Goal: Task Accomplishment & Management: Manage account settings

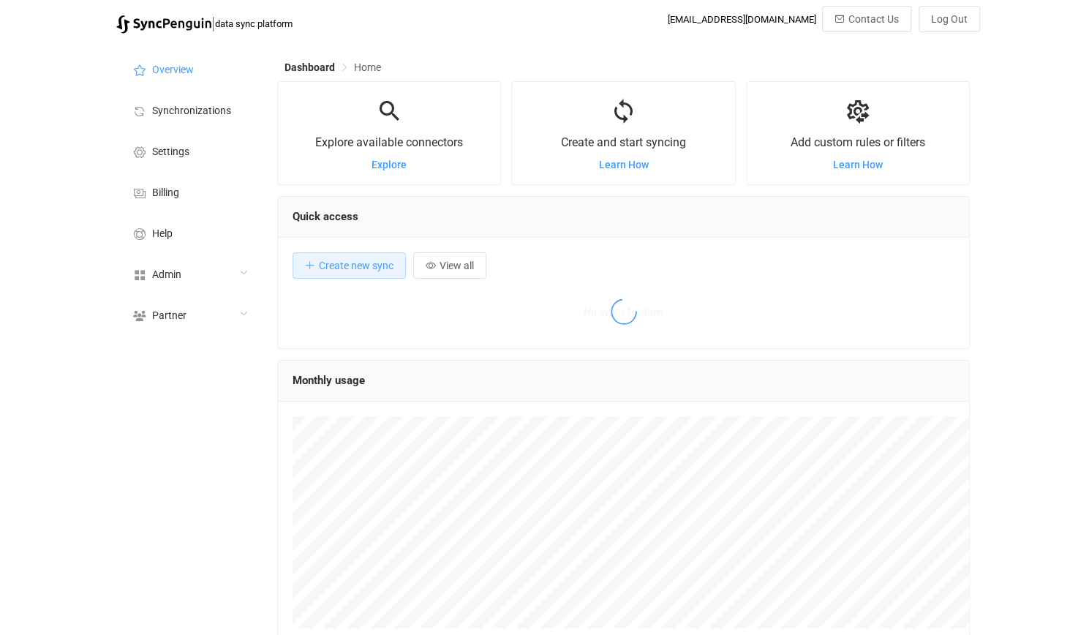
scroll to position [283, 693]
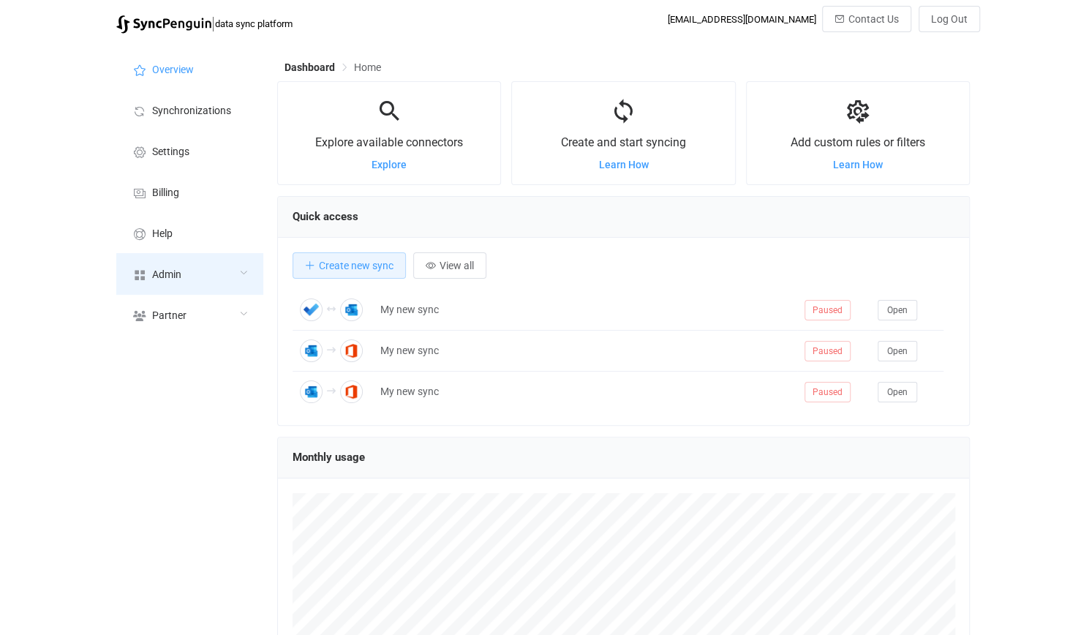
click at [223, 263] on div "Admin" at bounding box center [189, 273] width 146 height 41
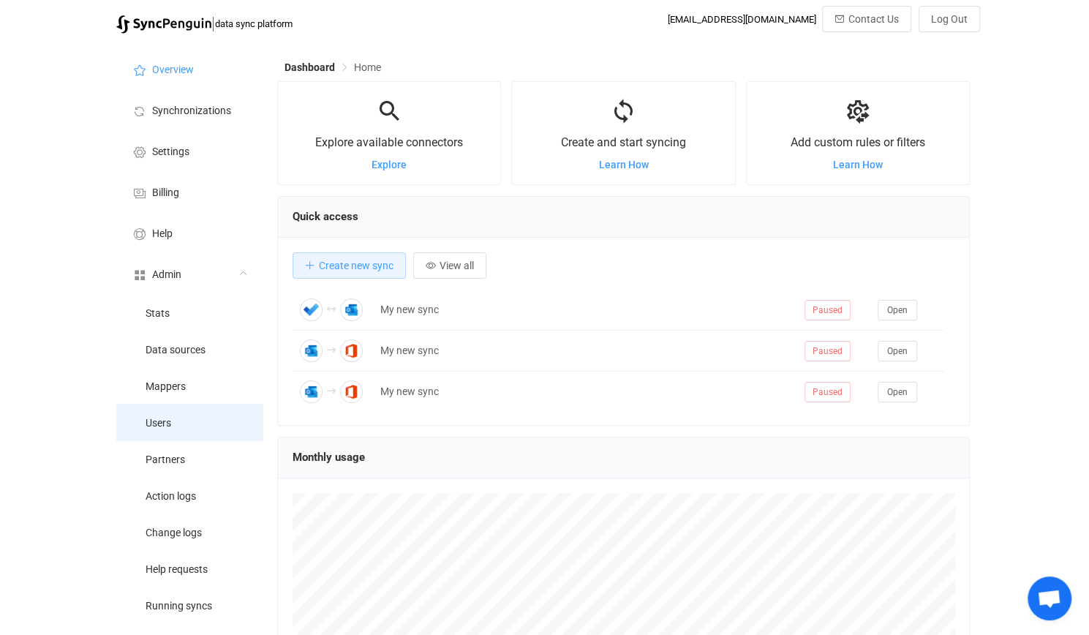
click at [242, 428] on li "Users" at bounding box center [189, 422] width 146 height 37
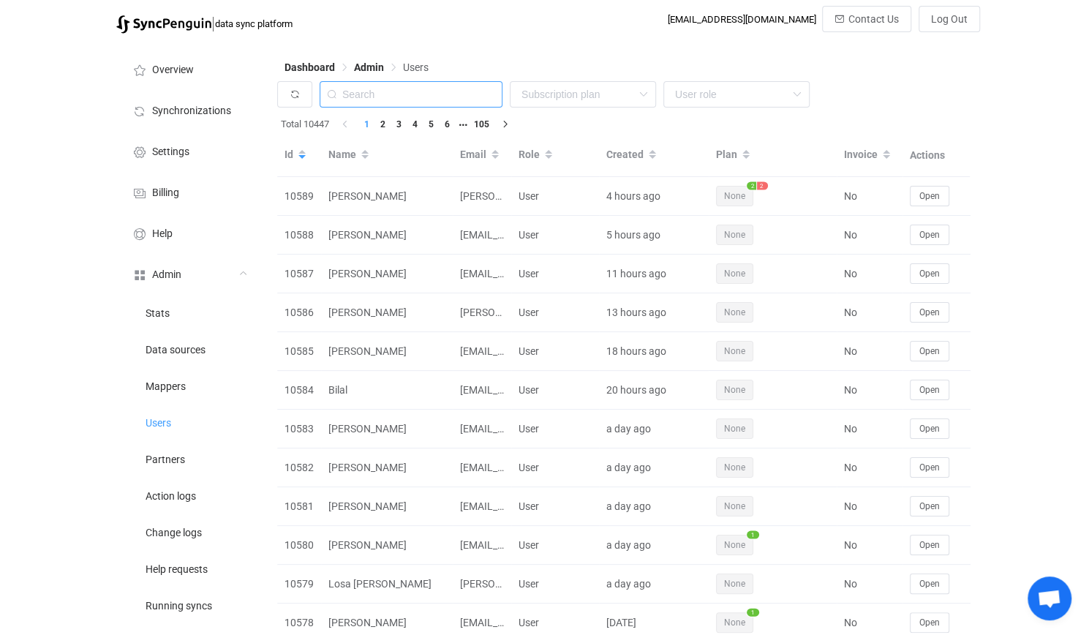
click at [419, 100] on input "text" at bounding box center [411, 94] width 183 height 26
paste input "[EMAIL_ADDRESS][DOMAIN_NAME]"
type input "[EMAIL_ADDRESS][DOMAIN_NAME]"
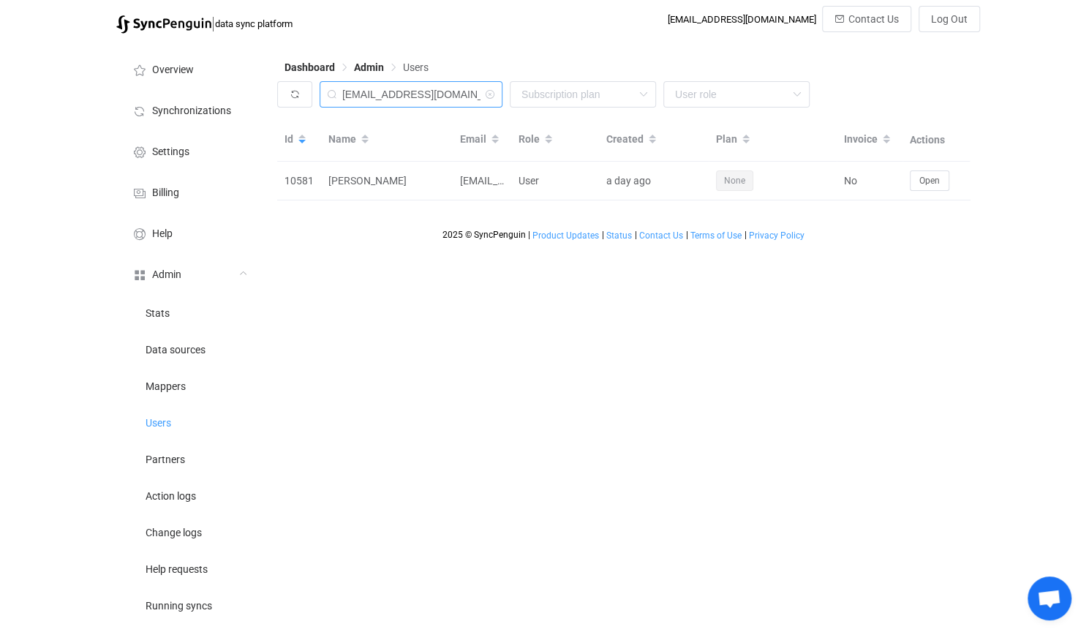
scroll to position [0, 6]
click at [487, 96] on icon at bounding box center [490, 94] width 18 height 26
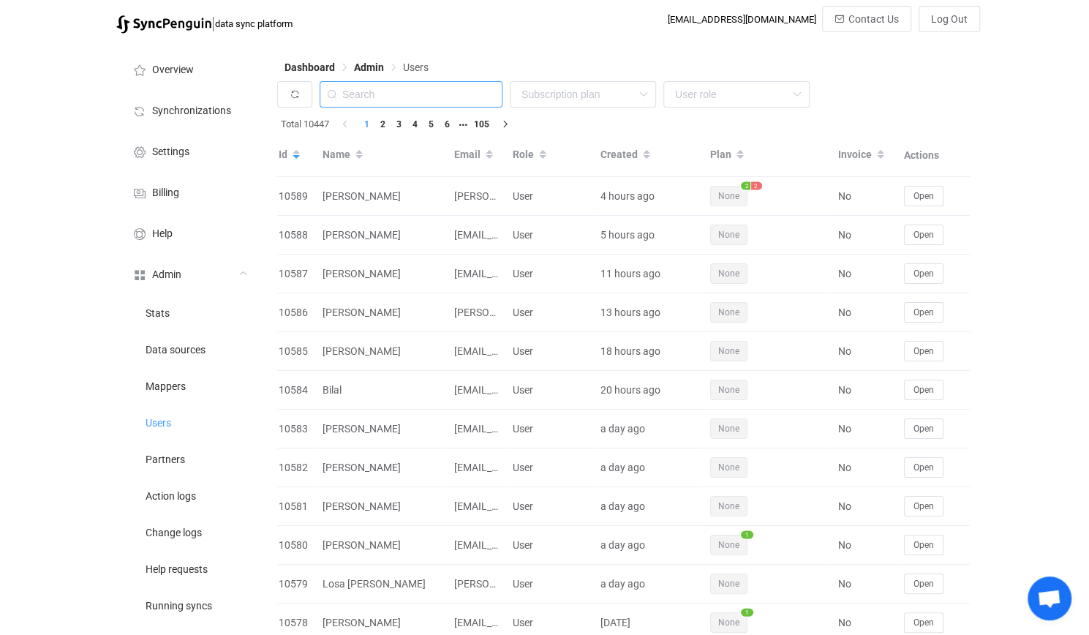
click at [414, 81] on input "text" at bounding box center [411, 94] width 183 height 26
paste input "james.mcmillan@chinaconcern.org"
drag, startPoint x: 407, startPoint y: 101, endPoint x: 100, endPoint y: 48, distance: 311.8
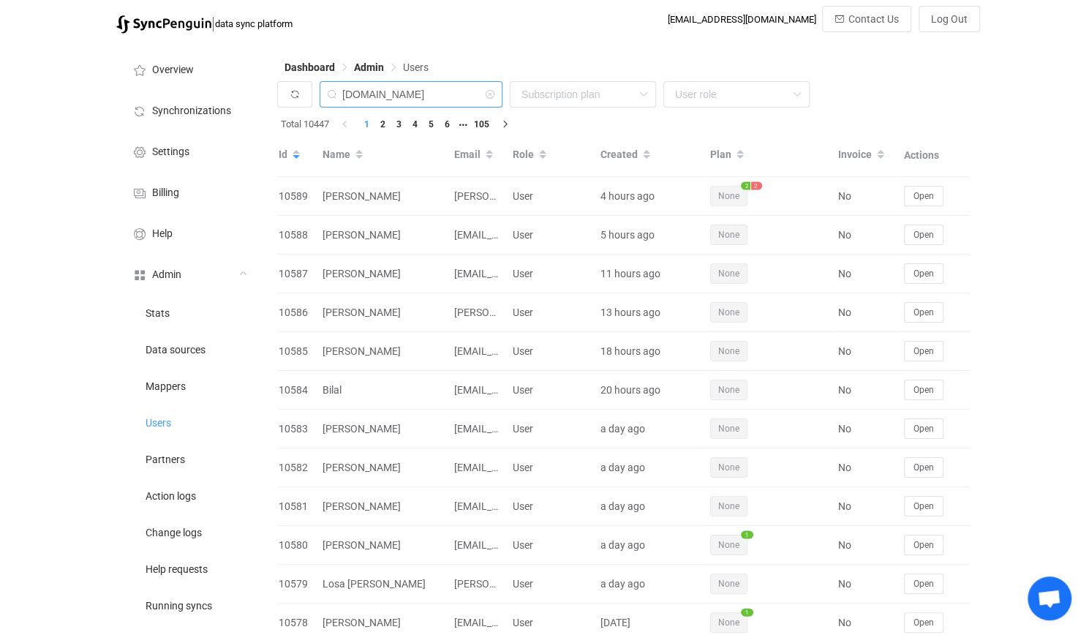
type input "chinaconcern.org"
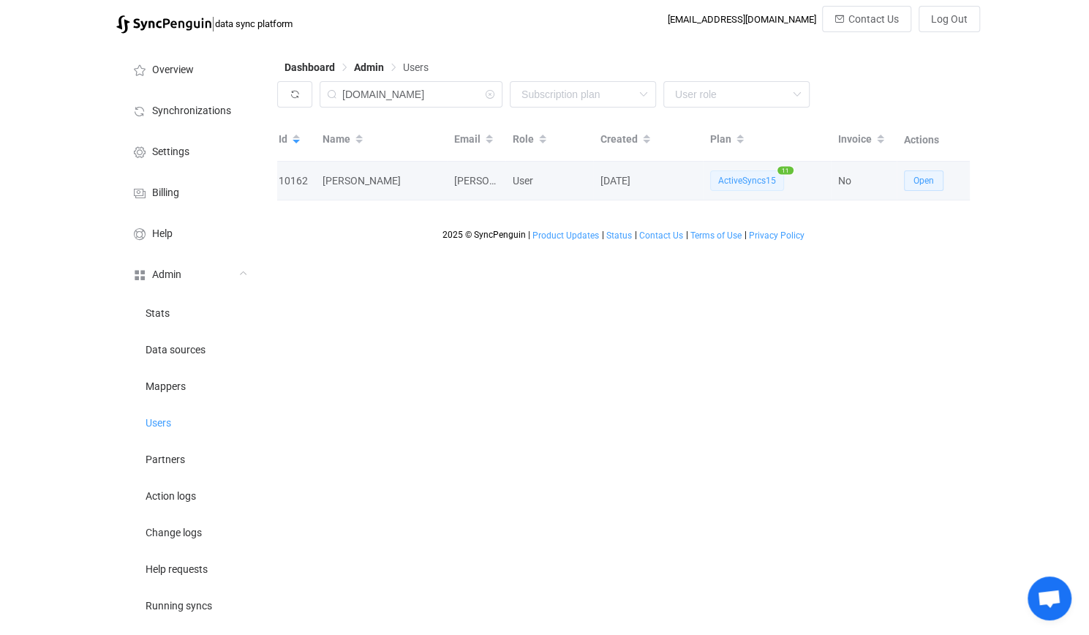
click at [917, 183] on span "Open" at bounding box center [924, 181] width 20 height 10
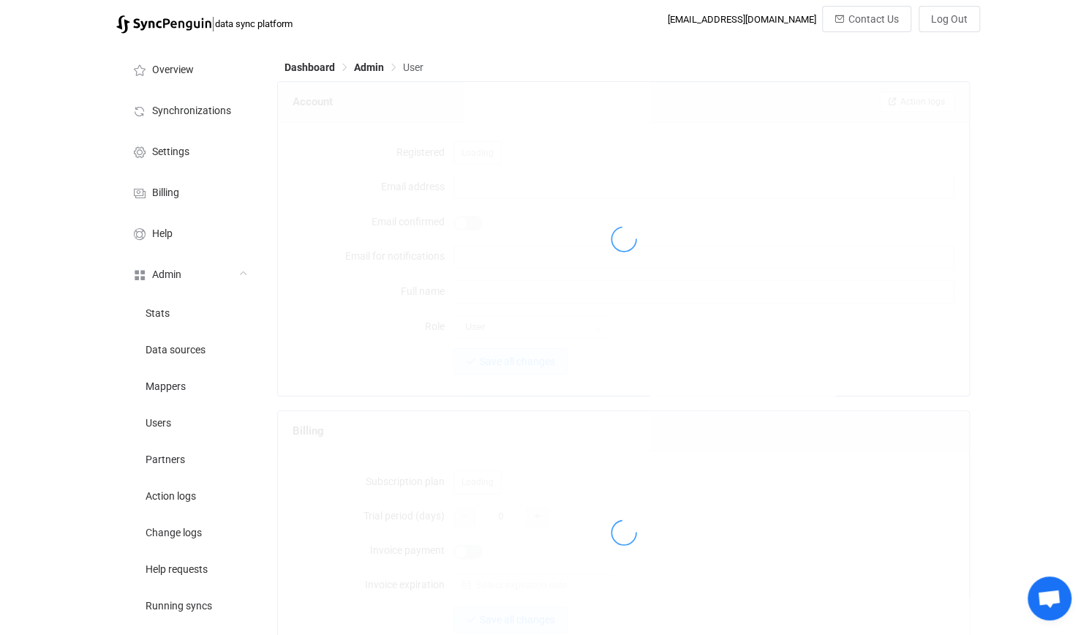
type input "james.mcmillan@chinaconcern.org"
type input "James McMillan"
type input "14"
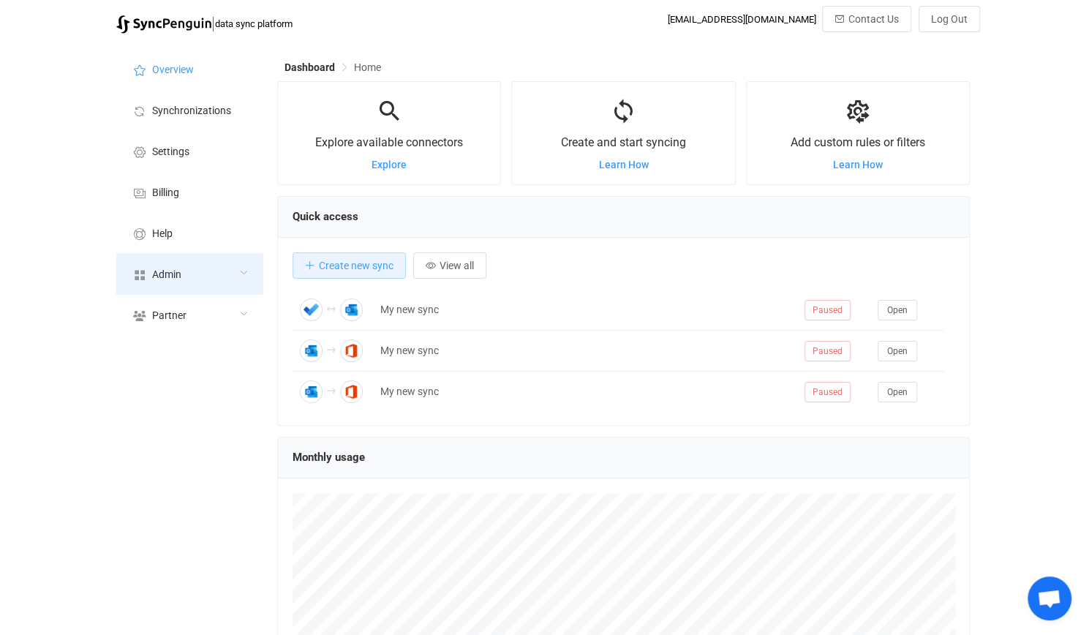
scroll to position [731384, 730975]
click at [198, 282] on div "Admin" at bounding box center [189, 273] width 146 height 41
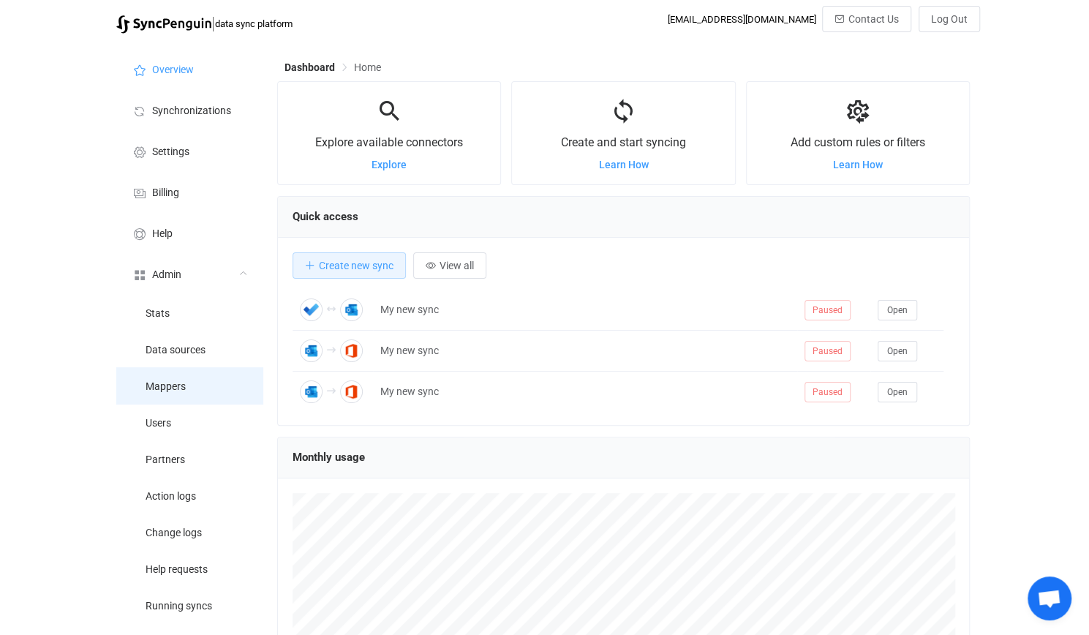
click at [196, 399] on li "Mappers" at bounding box center [189, 385] width 146 height 37
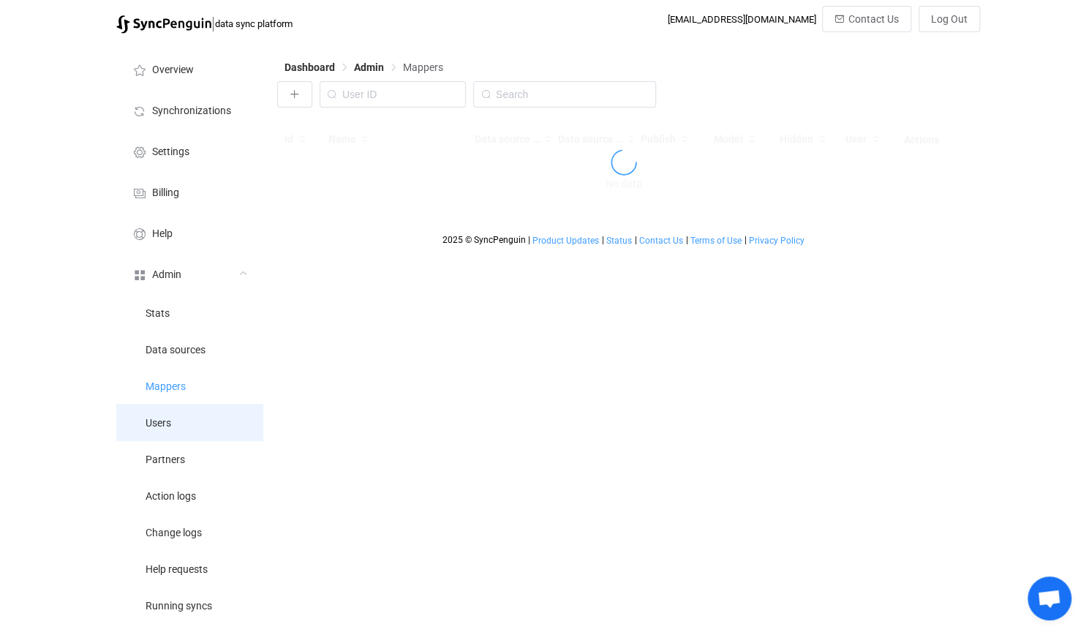
click at [202, 428] on li "Users" at bounding box center [189, 422] width 146 height 37
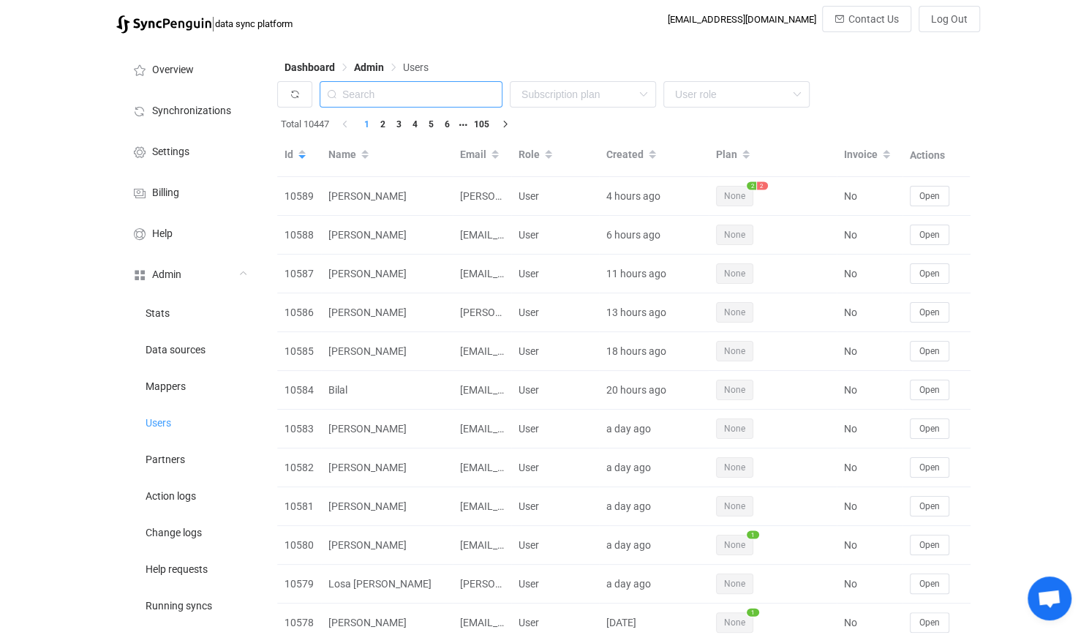
click at [440, 94] on input "text" at bounding box center [411, 94] width 183 height 26
paste input "[PERSON_NAME][EMAIL_ADDRESS][DOMAIN_NAME]"
type input "[PERSON_NAME][EMAIL_ADDRESS][DOMAIN_NAME]"
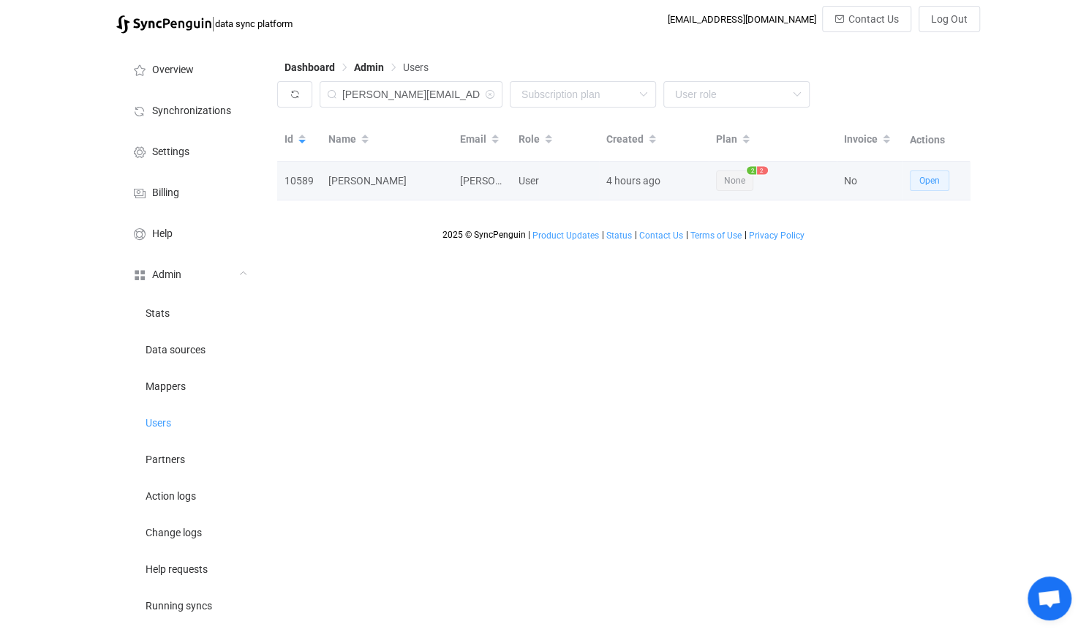
click at [941, 181] on button "Open" at bounding box center [930, 180] width 40 height 20
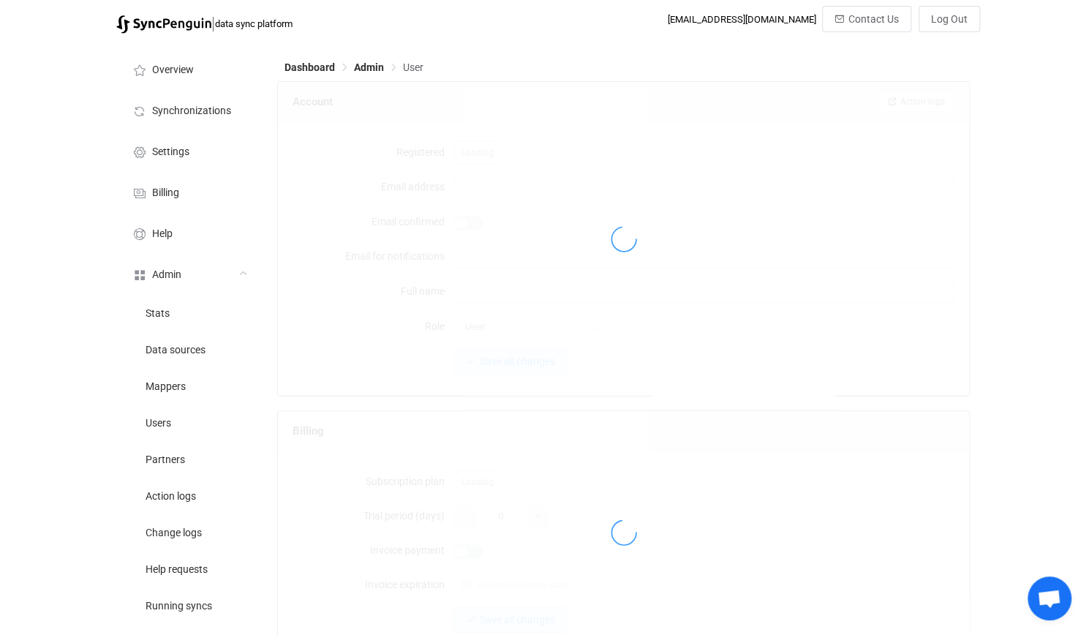
type input "[PERSON_NAME][EMAIL_ADDRESS][DOMAIN_NAME]"
type input "[PERSON_NAME]"
type input "14"
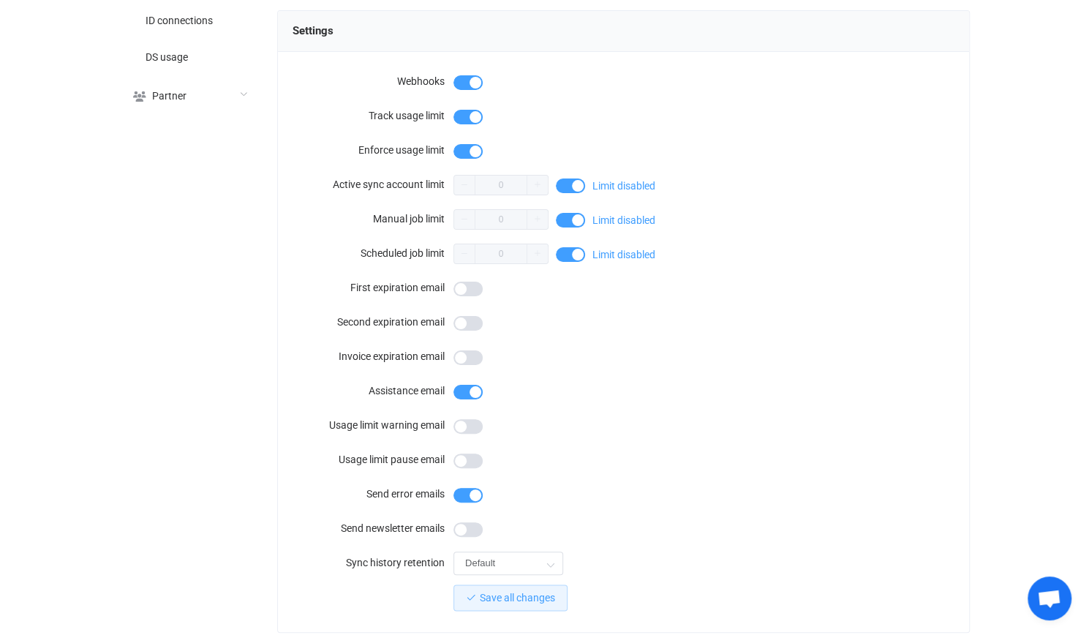
scroll to position [1244, 0]
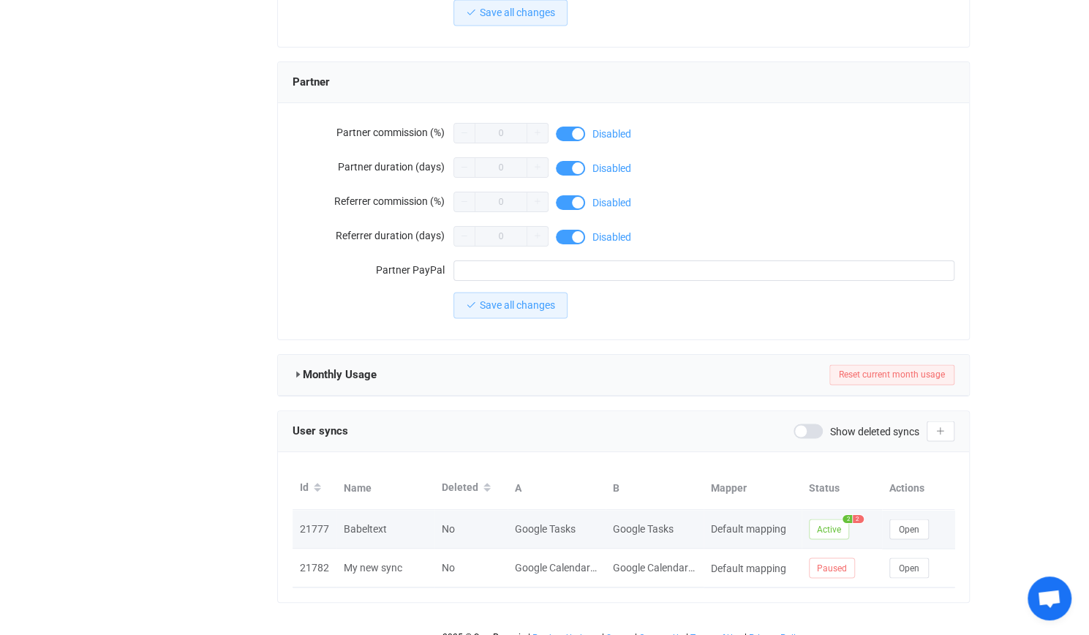
drag, startPoint x: 884, startPoint y: 510, endPoint x: 920, endPoint y: 528, distance: 39.9
click at [885, 510] on td "Open" at bounding box center [918, 529] width 73 height 39
click at [920, 528] on button "Open" at bounding box center [910, 529] width 40 height 20
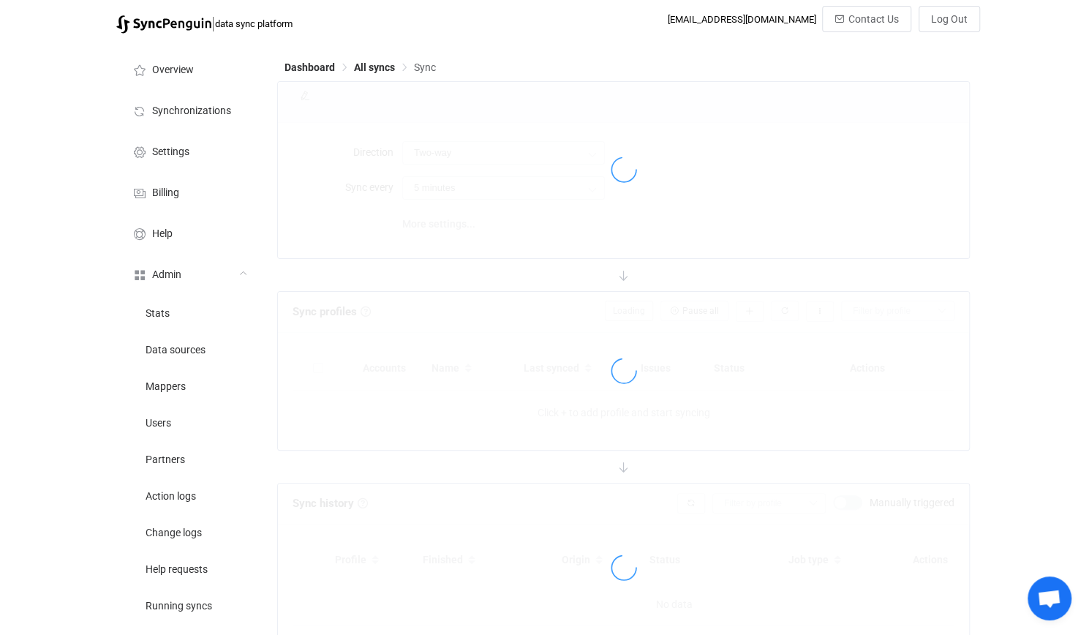
type input "10 minutes"
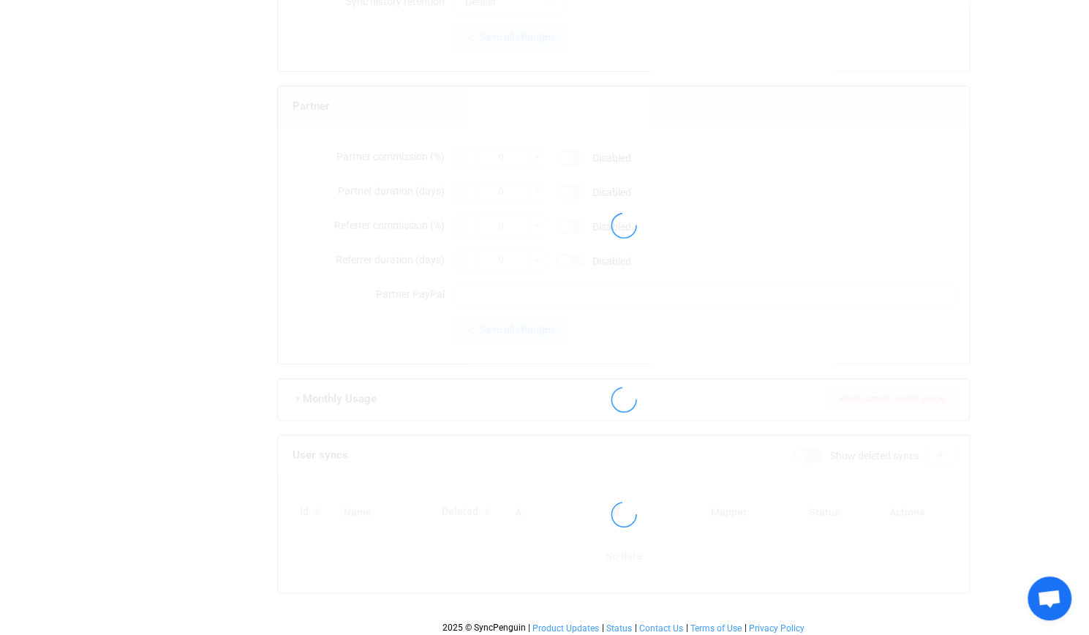
type input "[PERSON_NAME][EMAIL_ADDRESS][DOMAIN_NAME]"
type input "[PERSON_NAME]"
type input "14"
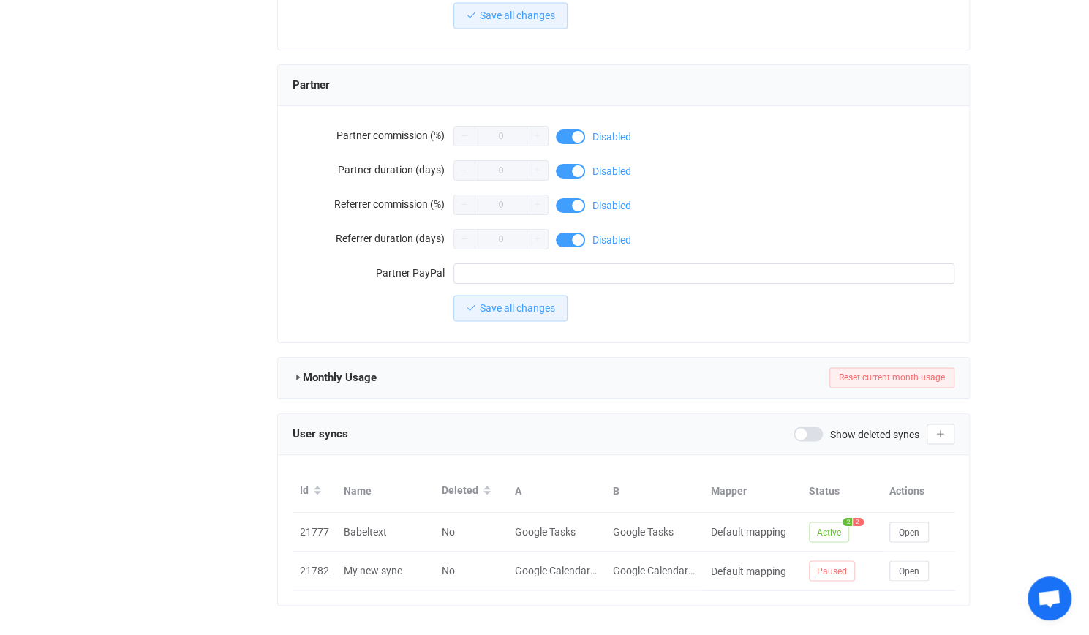
scroll to position [1253, 0]
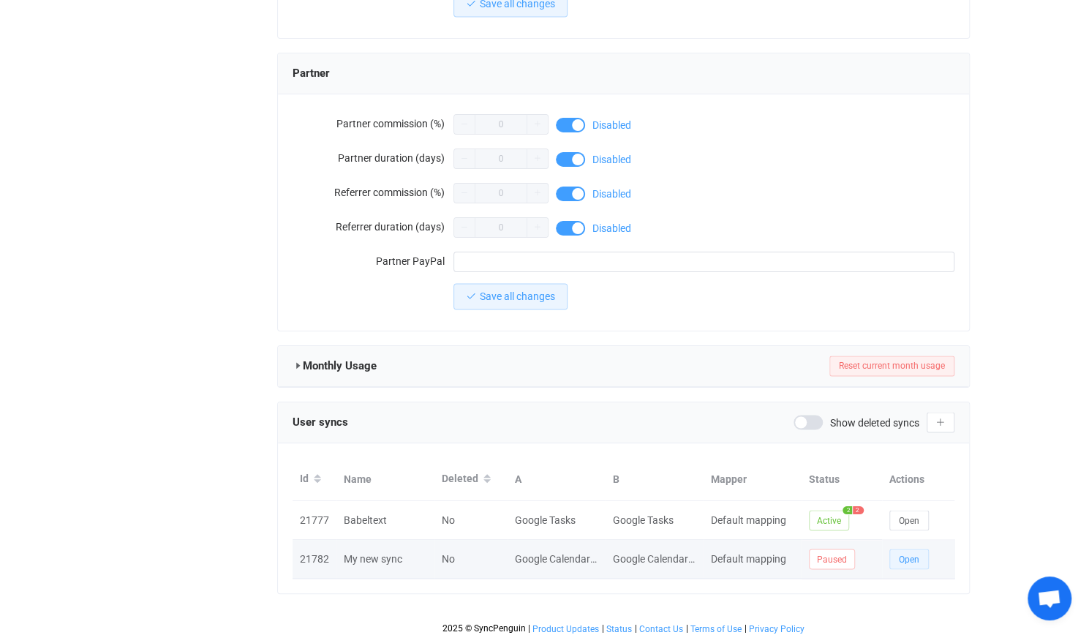
click at [916, 549] on button "Open" at bounding box center [910, 559] width 40 height 20
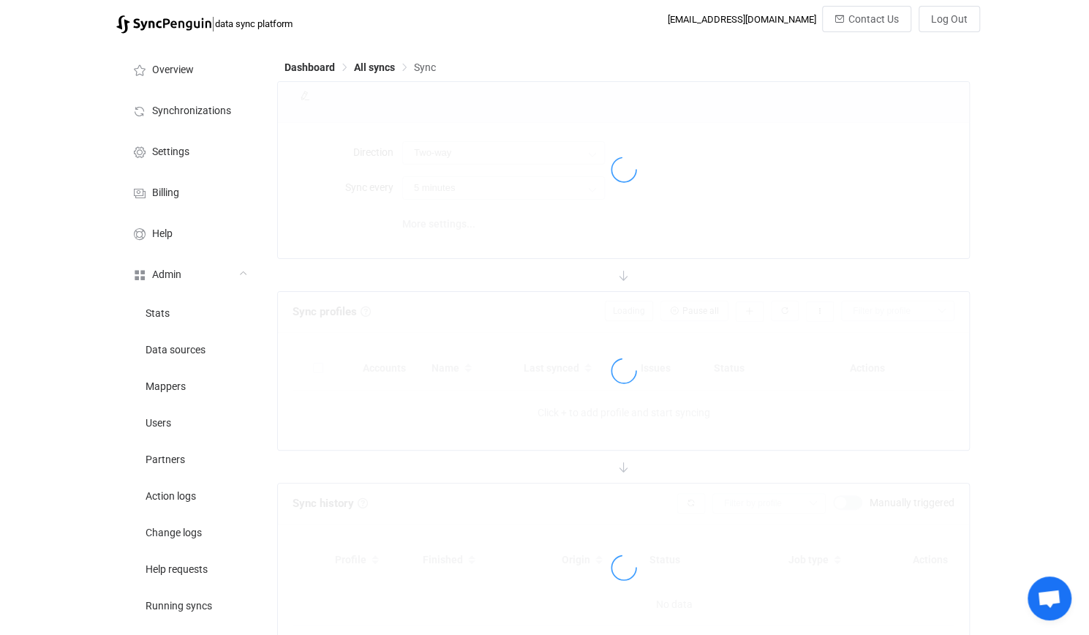
type input "10 minutes"
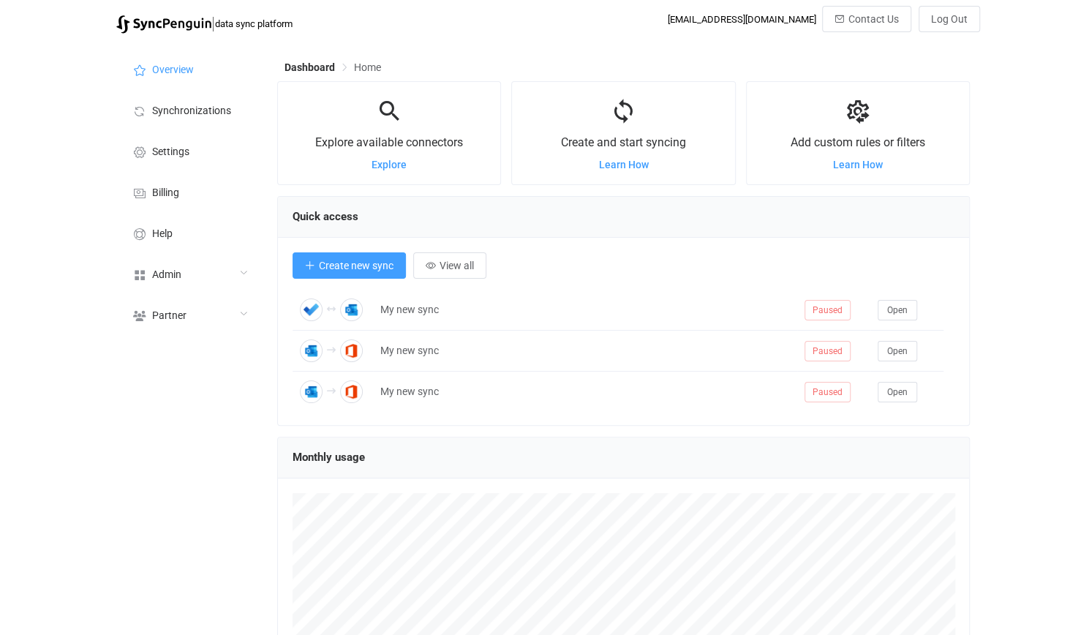
scroll to position [283, 693]
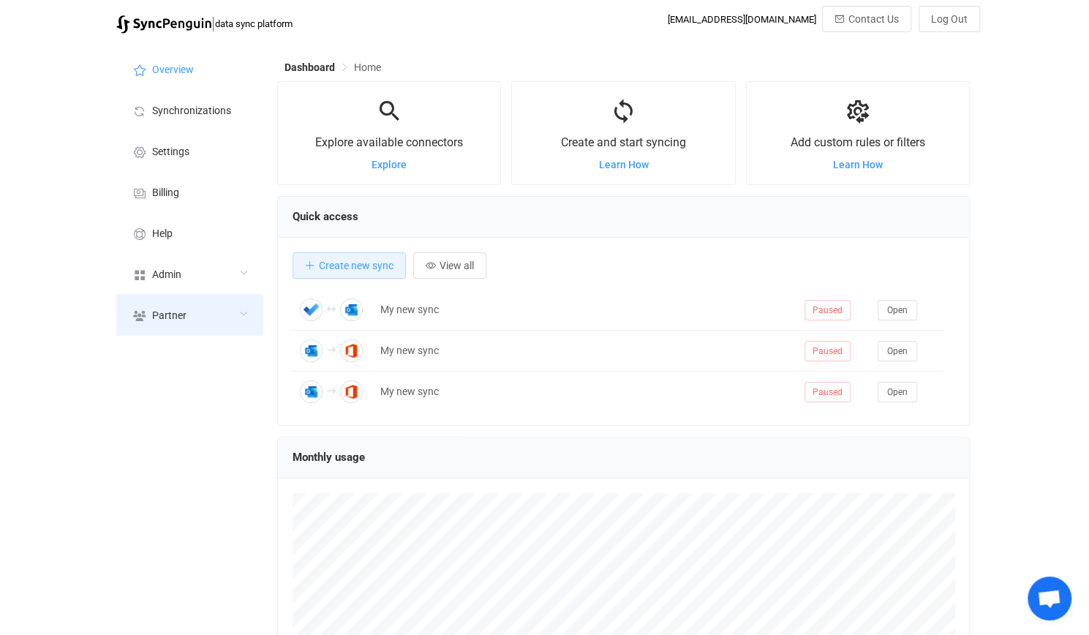
click at [184, 294] on div "Partner" at bounding box center [189, 314] width 146 height 41
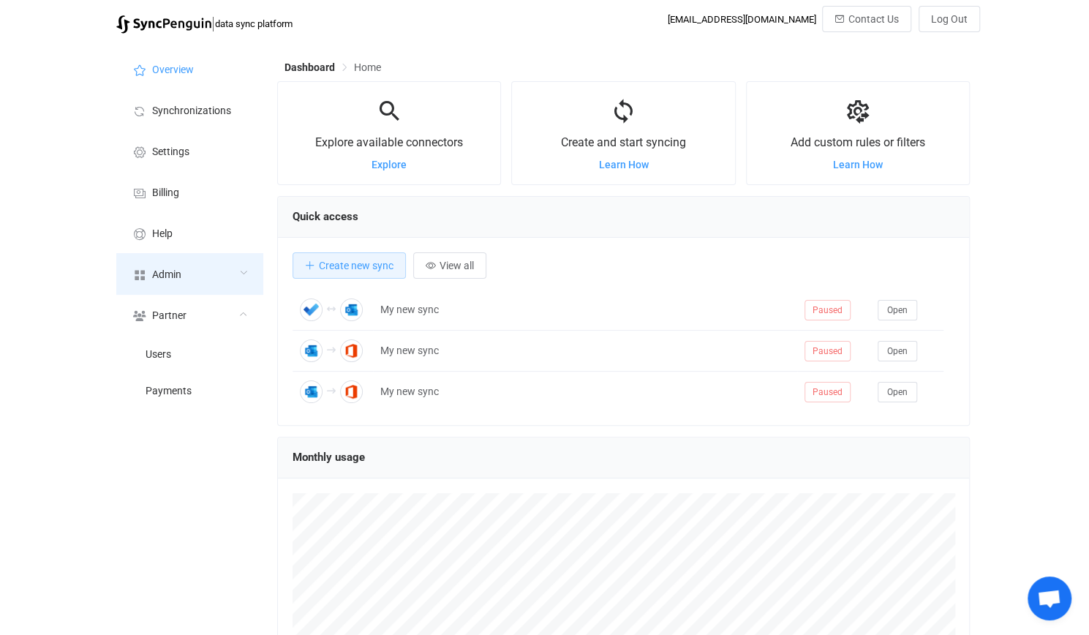
click at [185, 285] on div "Admin" at bounding box center [189, 273] width 146 height 41
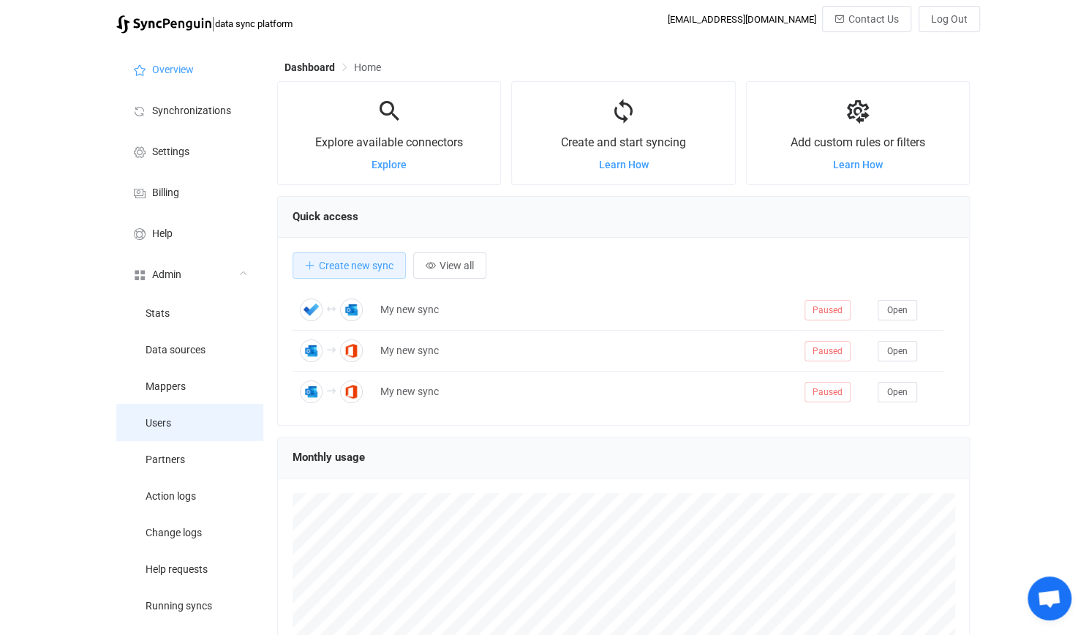
click at [244, 434] on li "Users" at bounding box center [189, 422] width 146 height 37
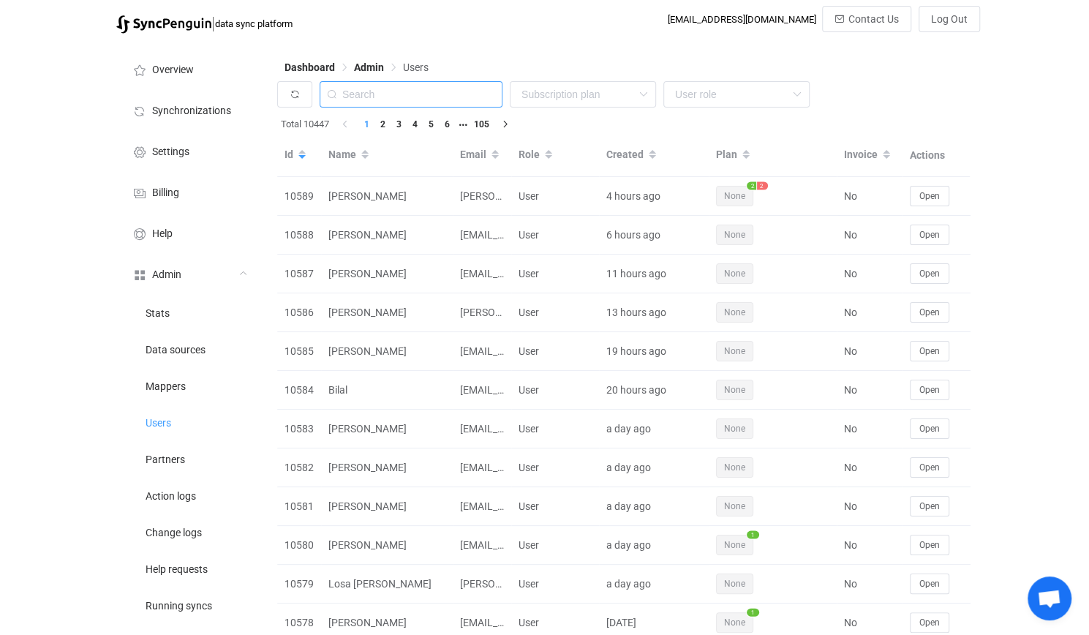
click at [409, 102] on input "text" at bounding box center [411, 94] width 183 height 26
paste input "[PERSON_NAME][EMAIL_ADDRESS][DOMAIN_NAME]"
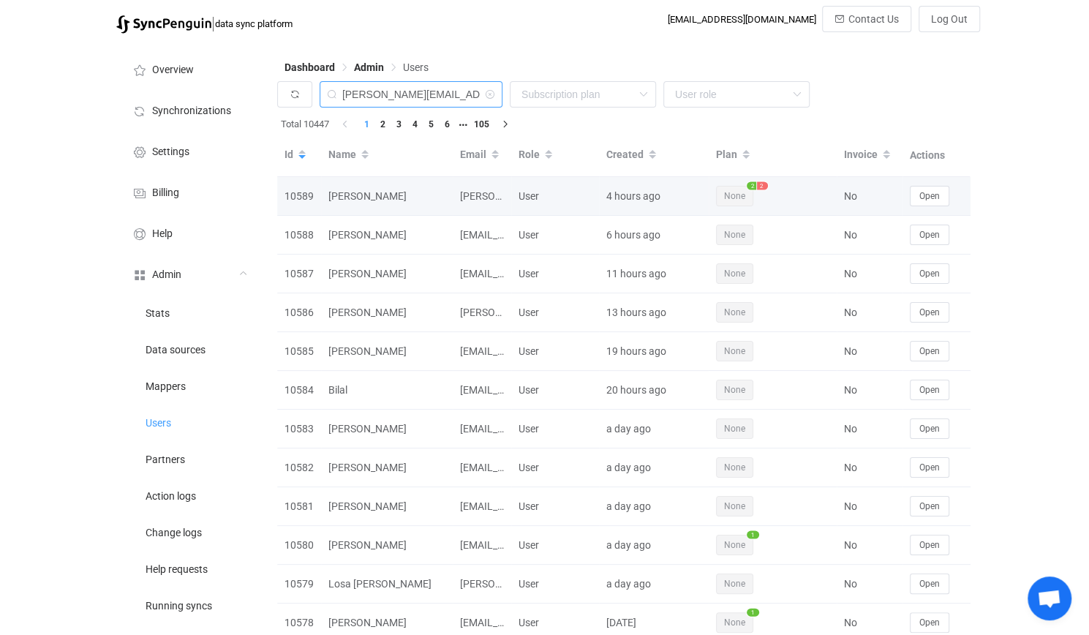
type input "david@babeltext.com"
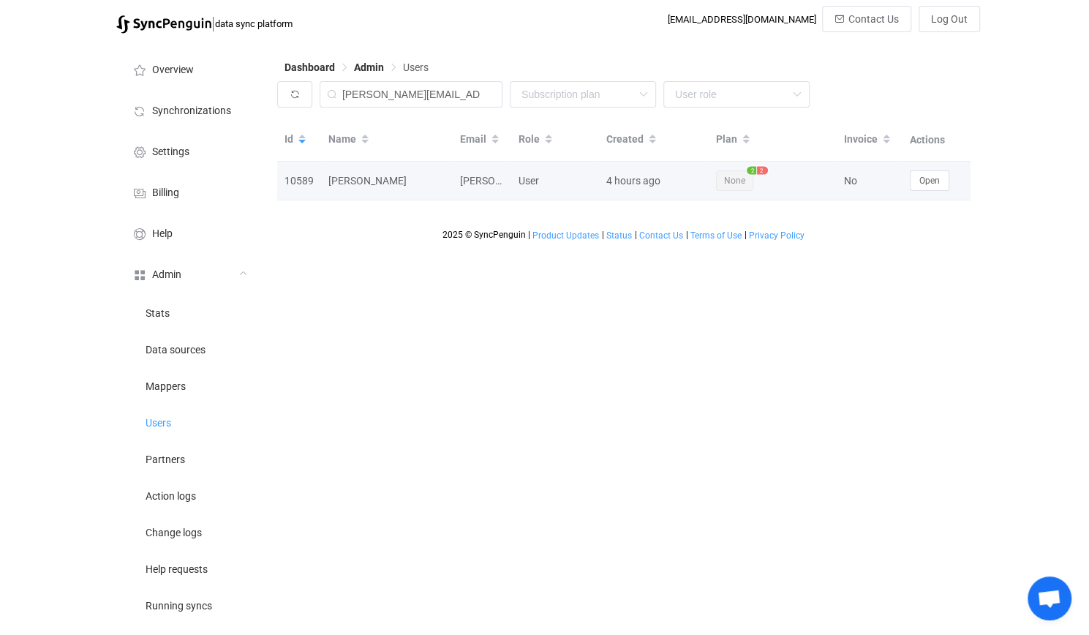
click at [926, 168] on td "Open" at bounding box center [939, 181] width 73 height 39
click at [946, 176] on button "Open" at bounding box center [930, 180] width 40 height 20
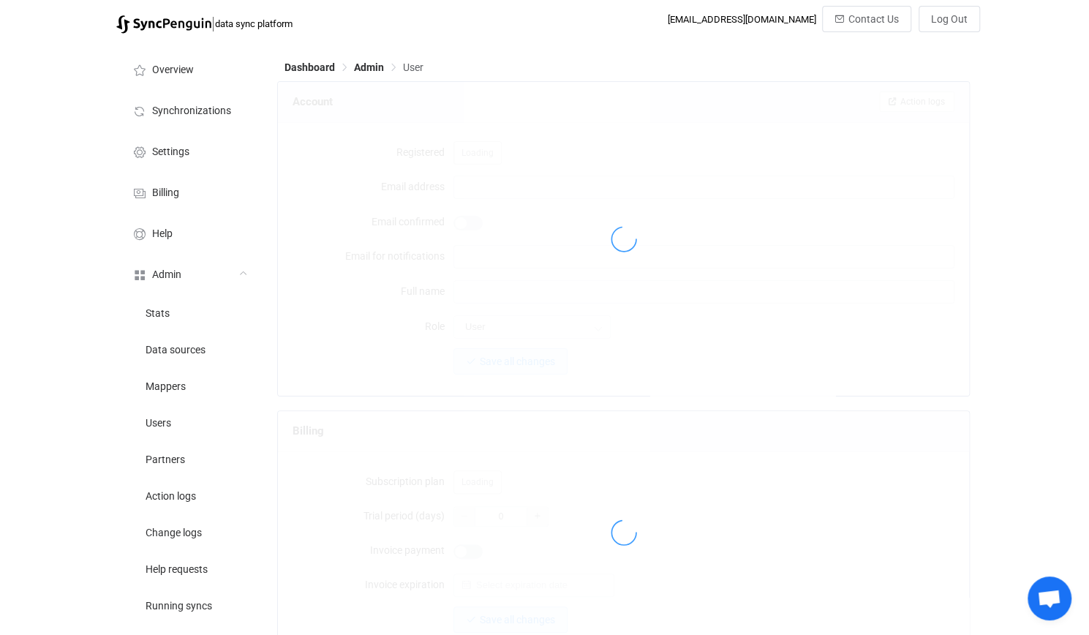
type input "david@babeltext.com"
type input "David Hayes"
type input "14"
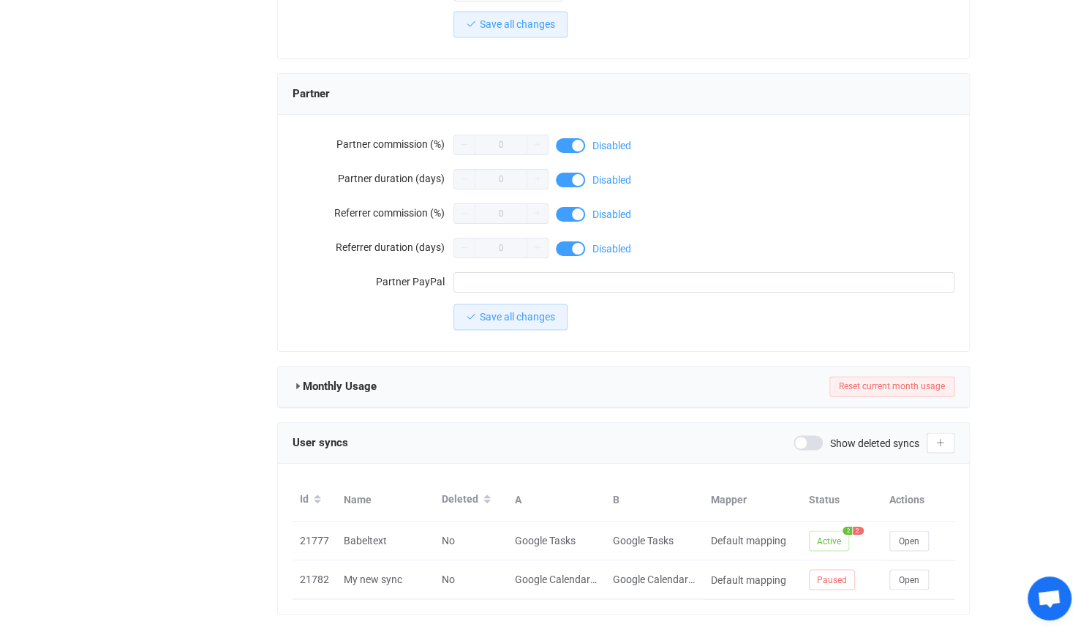
scroll to position [1253, 0]
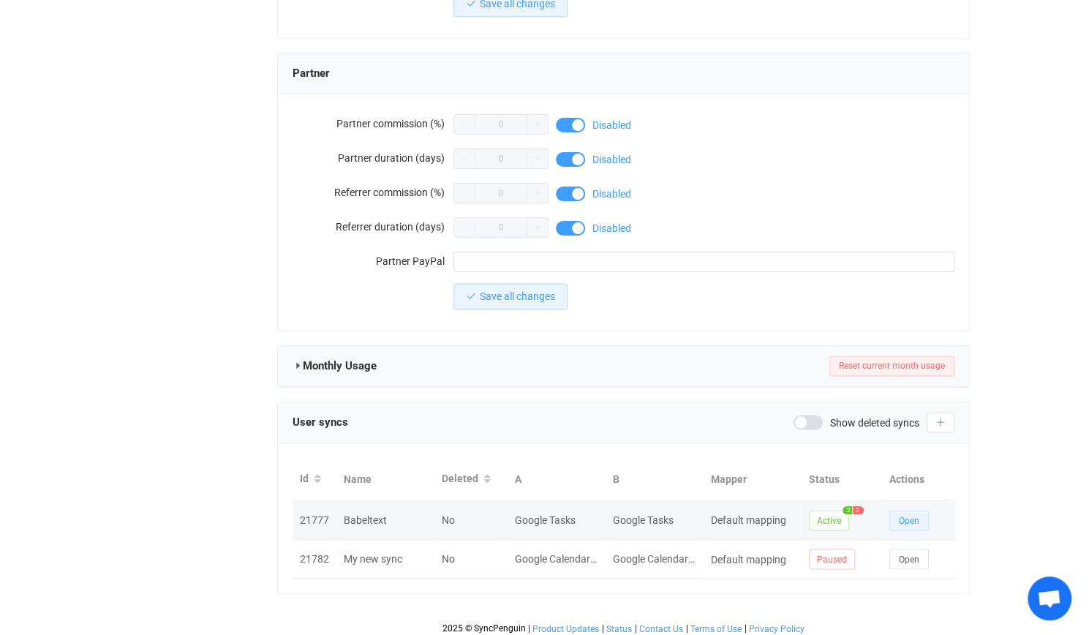
click at [919, 514] on button "Open" at bounding box center [910, 520] width 40 height 20
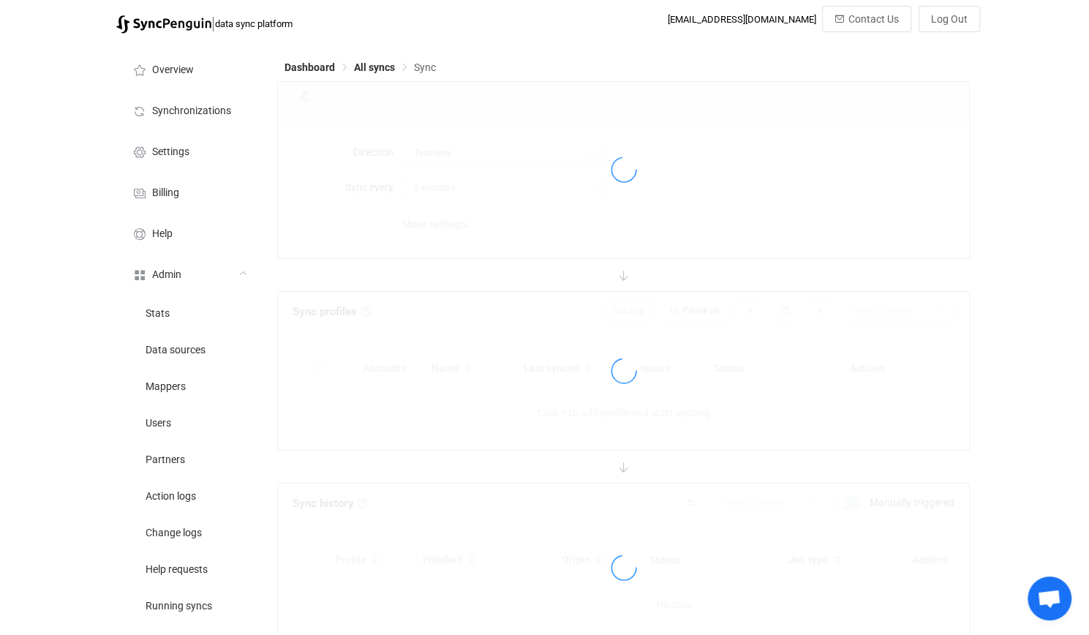
type input "10 minutes"
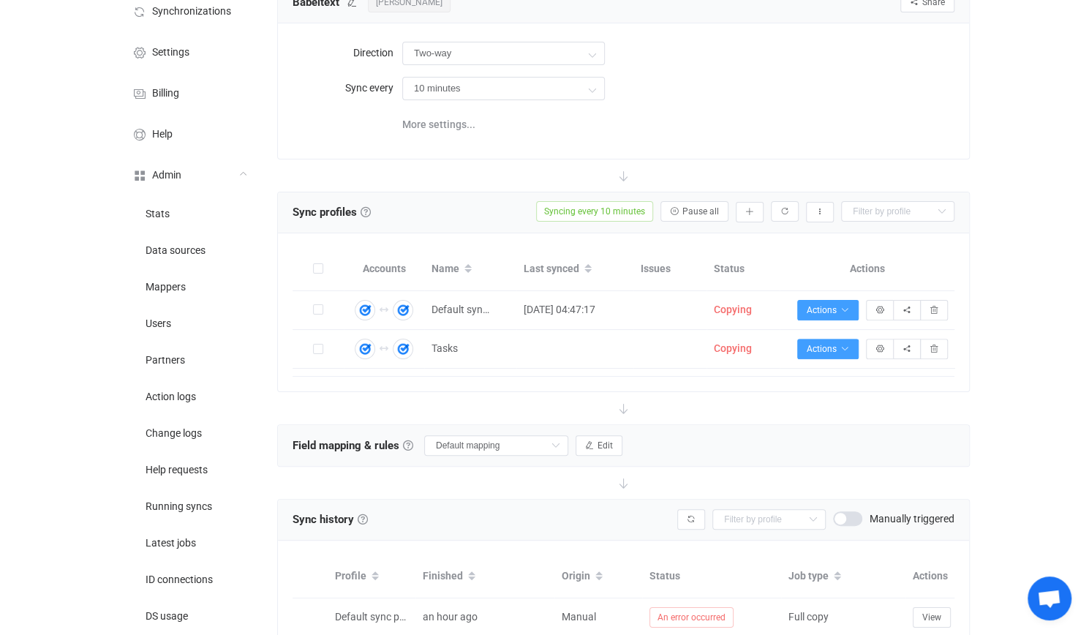
scroll to position [146, 0]
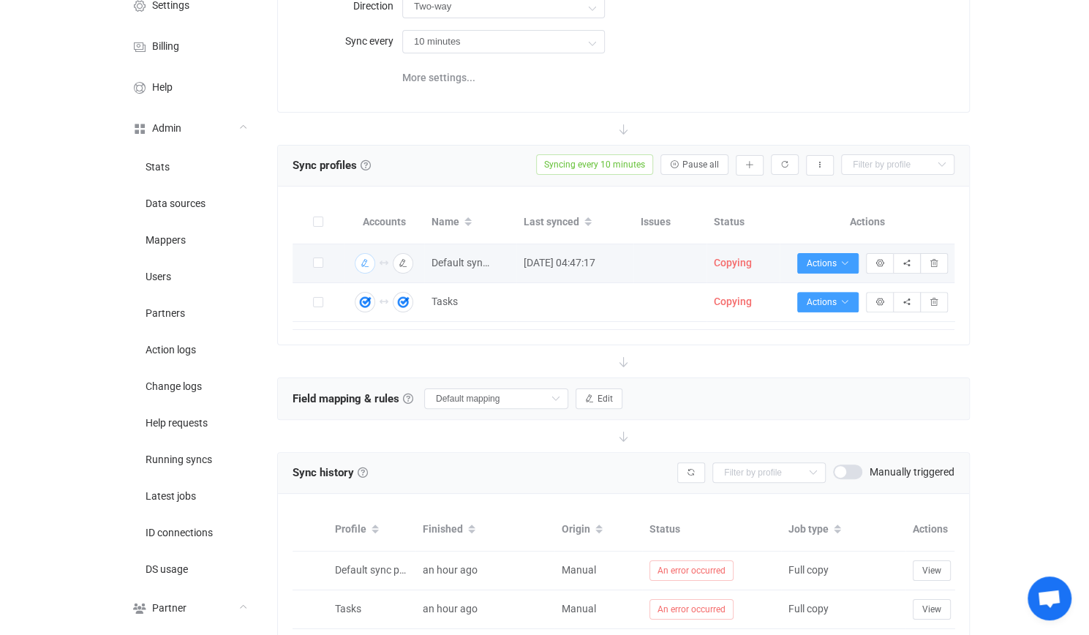
click at [372, 260] on button "button" at bounding box center [365, 263] width 20 height 20
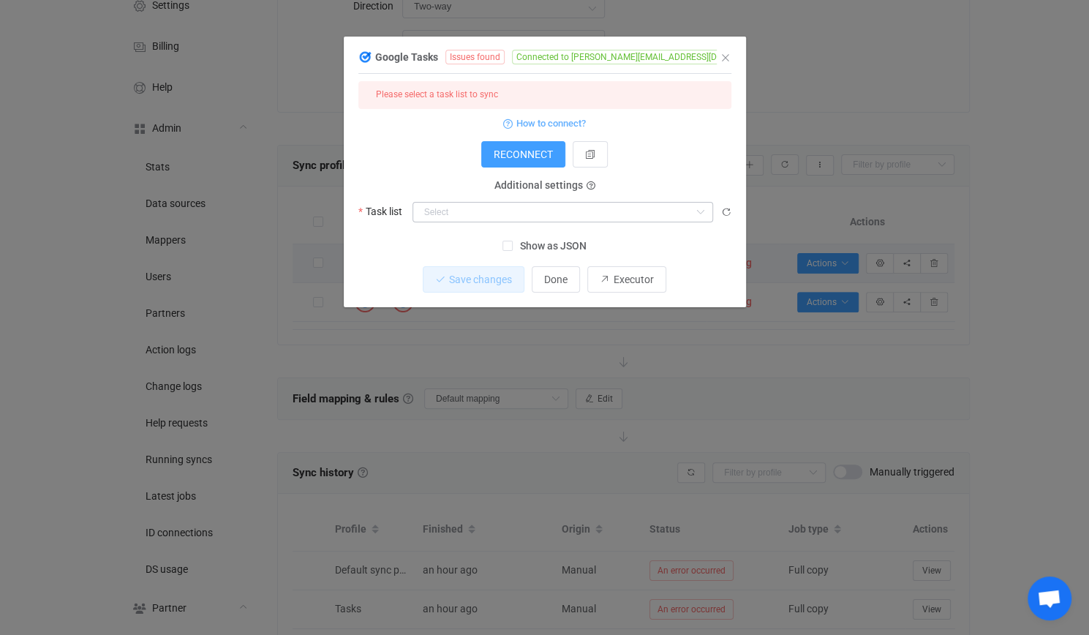
drag, startPoint x: 461, startPoint y: 232, endPoint x: 461, endPoint y: 213, distance: 19.0
click at [461, 224] on div "1 { { "accessToken": "***", "refreshToken": "***" } Standard output: Access tok…" at bounding box center [545, 168] width 373 height 174
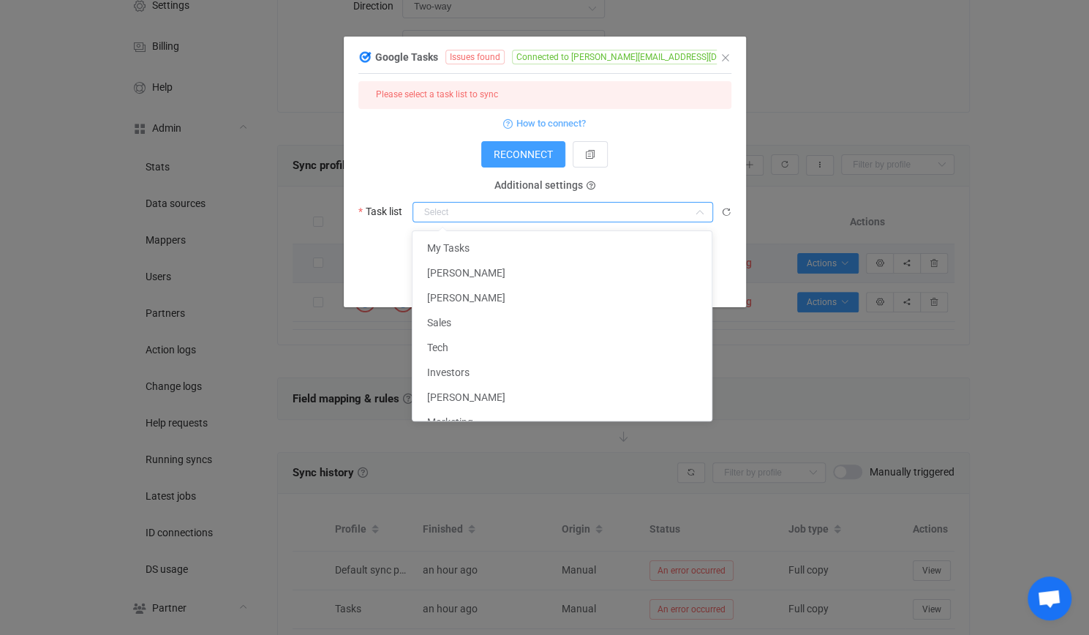
click at [461, 213] on input "dialog" at bounding box center [563, 212] width 301 height 20
click at [400, 138] on form "Please select a task list to sync How to connect? RECONNECT Additional settings…" at bounding box center [545, 151] width 373 height 141
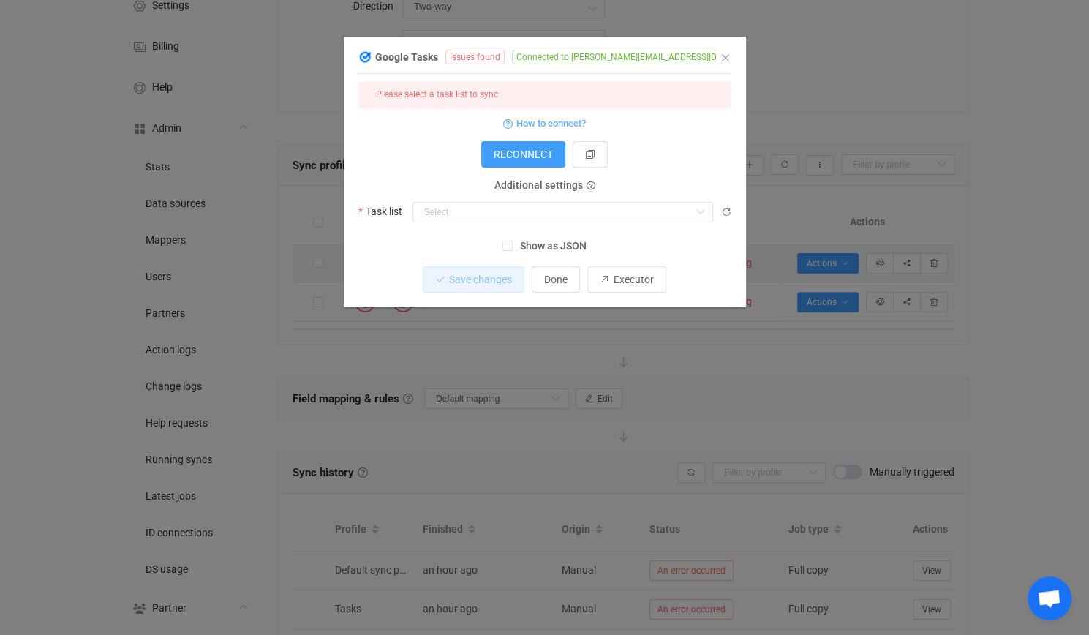
click at [228, 140] on div "Google Tasks Issues found Connected to david@jeeves.plus 1 { { "accessToken": "…" at bounding box center [544, 317] width 1089 height 635
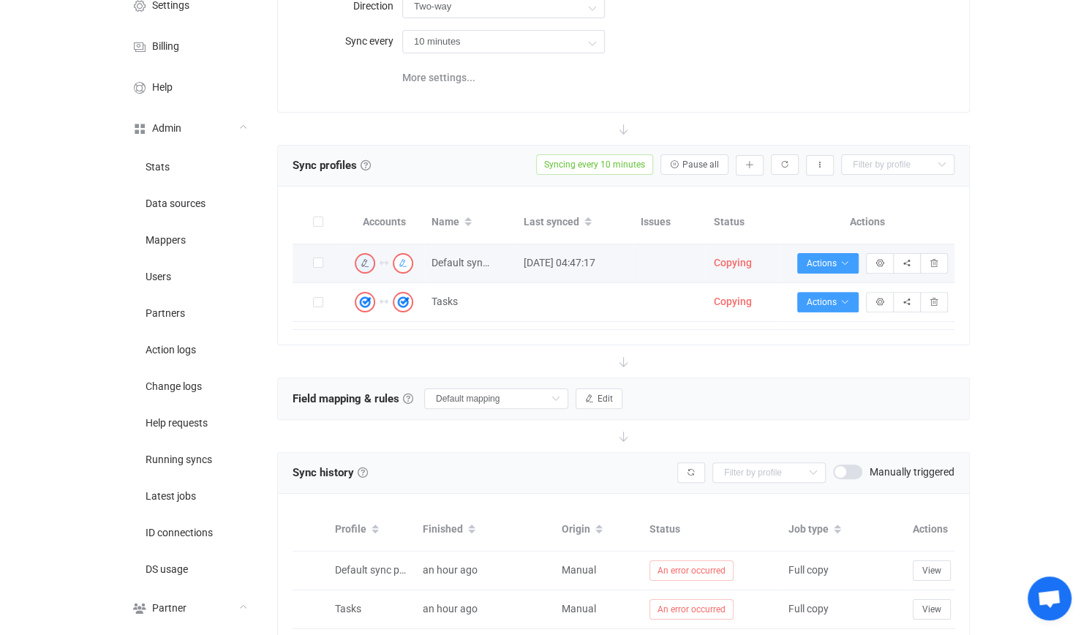
click at [399, 260] on icon "button" at bounding box center [403, 263] width 9 height 9
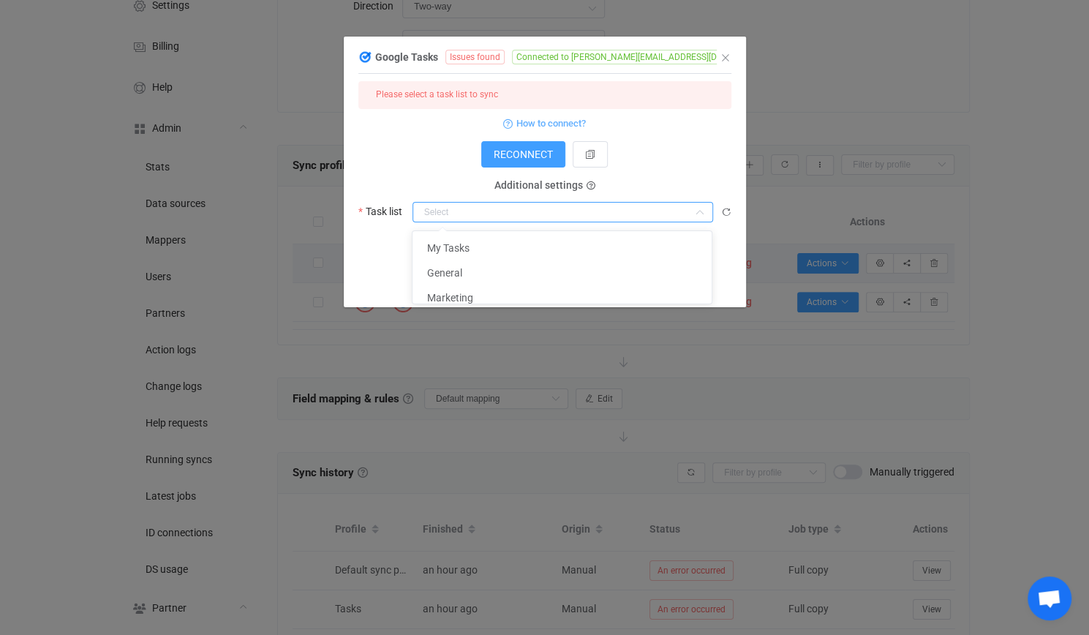
click at [476, 217] on input "dialog" at bounding box center [563, 212] width 301 height 20
click at [426, 151] on div "RECONNECT" at bounding box center [545, 154] width 373 height 26
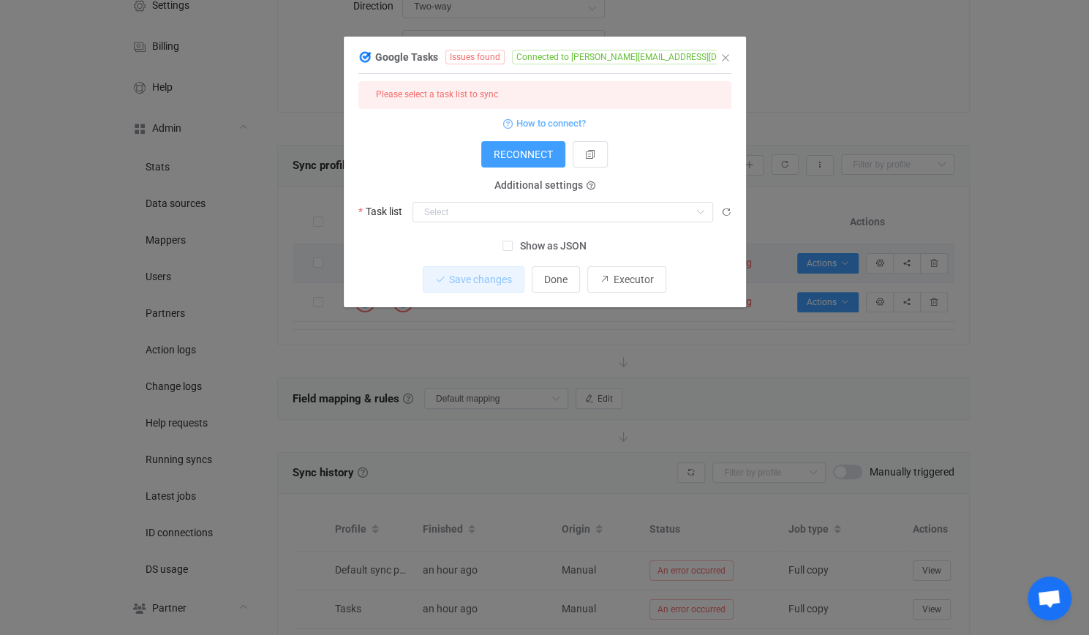
drag, startPoint x: 577, startPoint y: 394, endPoint x: 537, endPoint y: 383, distance: 41.9
click at [574, 393] on div "Google Tasks Issues found Connected to david@babeltext.com 1 { { "accessToken":…" at bounding box center [544, 317] width 1089 height 635
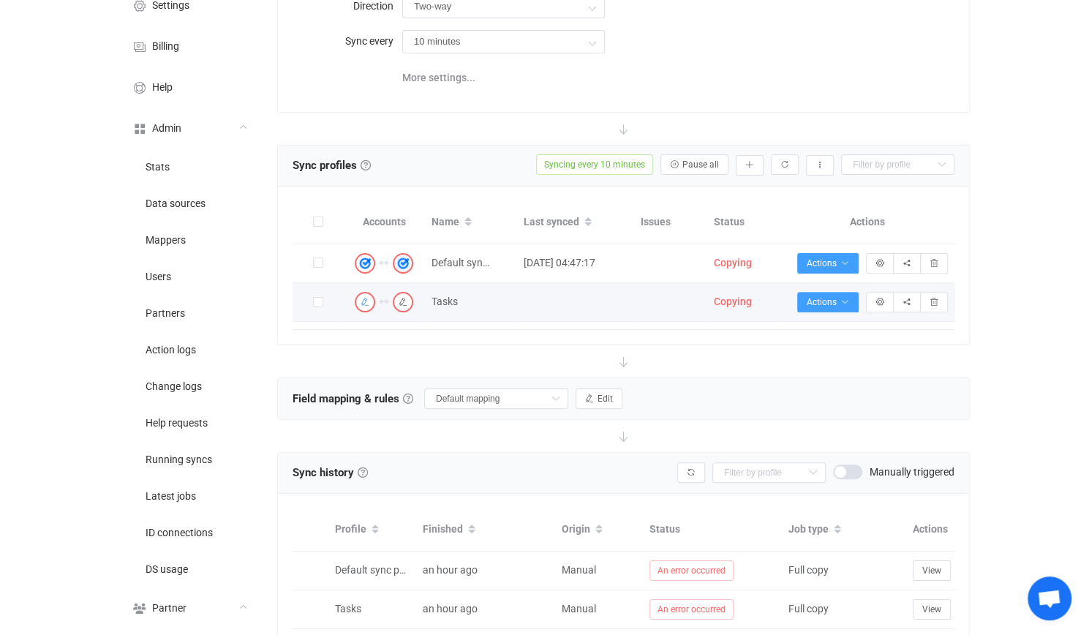
click at [364, 298] on icon "button" at bounding box center [365, 302] width 9 height 9
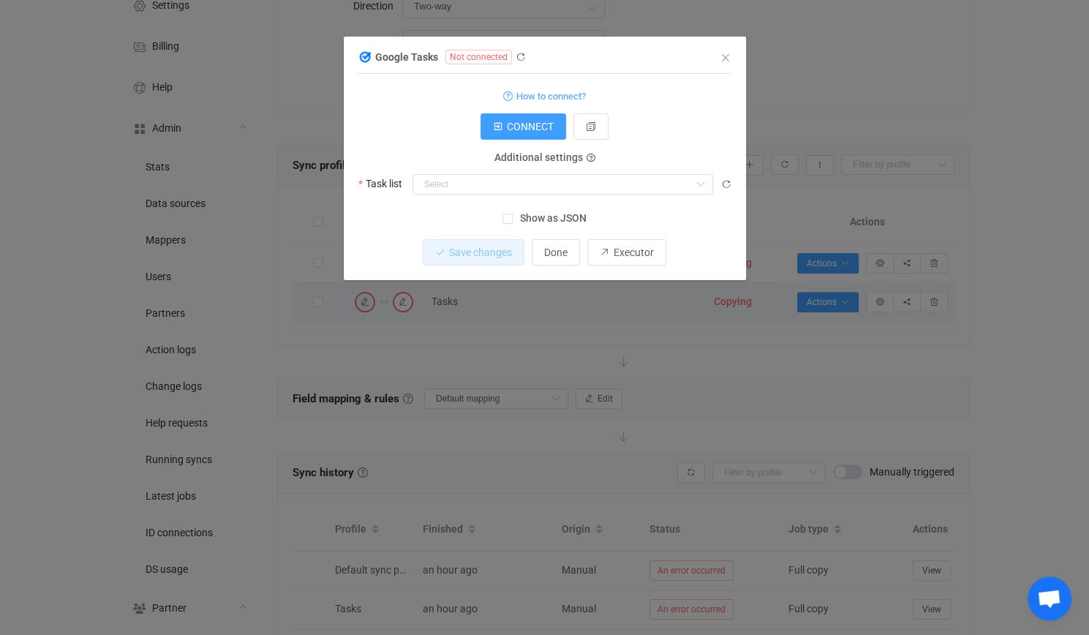
click at [443, 301] on div "Google Tasks Not connected 1 {} {} Standard output: Output saved to the file Ho…" at bounding box center [544, 317] width 1089 height 635
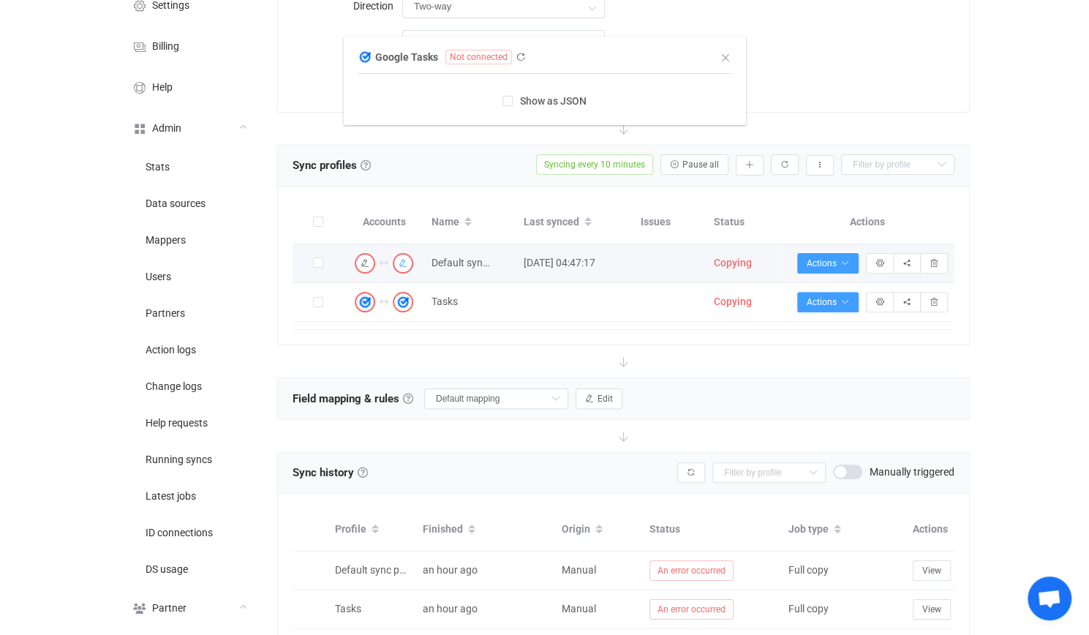
click at [397, 269] on tbody "Google Tasks Issues found Connected to david@jeeves.plus 1 { { "accessToken": "…" at bounding box center [624, 283] width 663 height 78
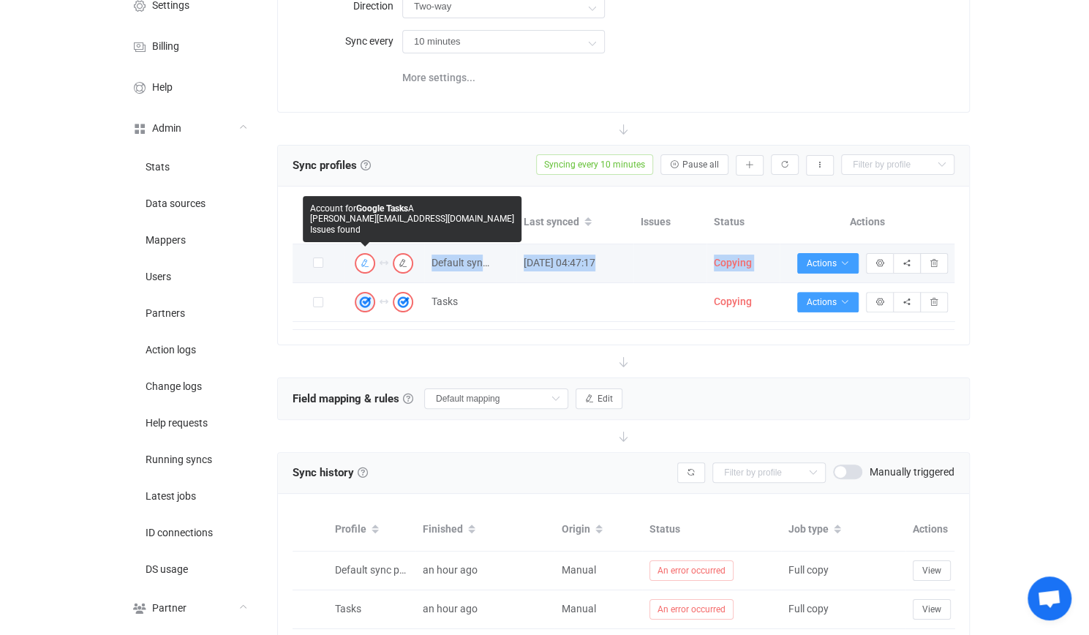
click at [363, 265] on icon "button" at bounding box center [365, 263] width 9 height 9
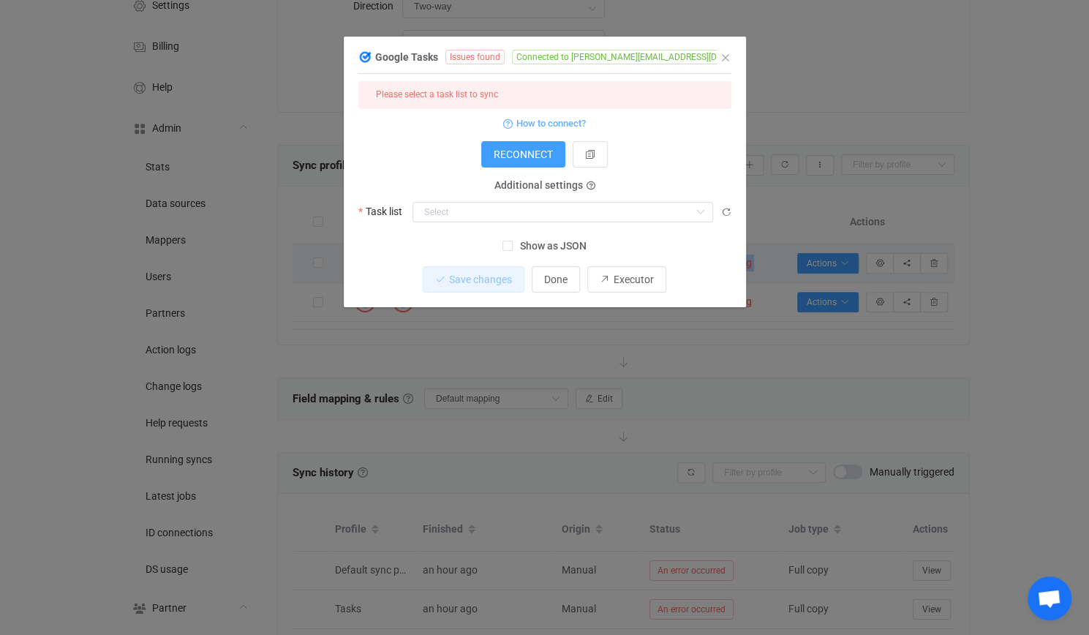
click at [226, 165] on div "Google Tasks Issues found Connected to david@jeeves.plus 1 { { "accessToken": "…" at bounding box center [544, 317] width 1089 height 635
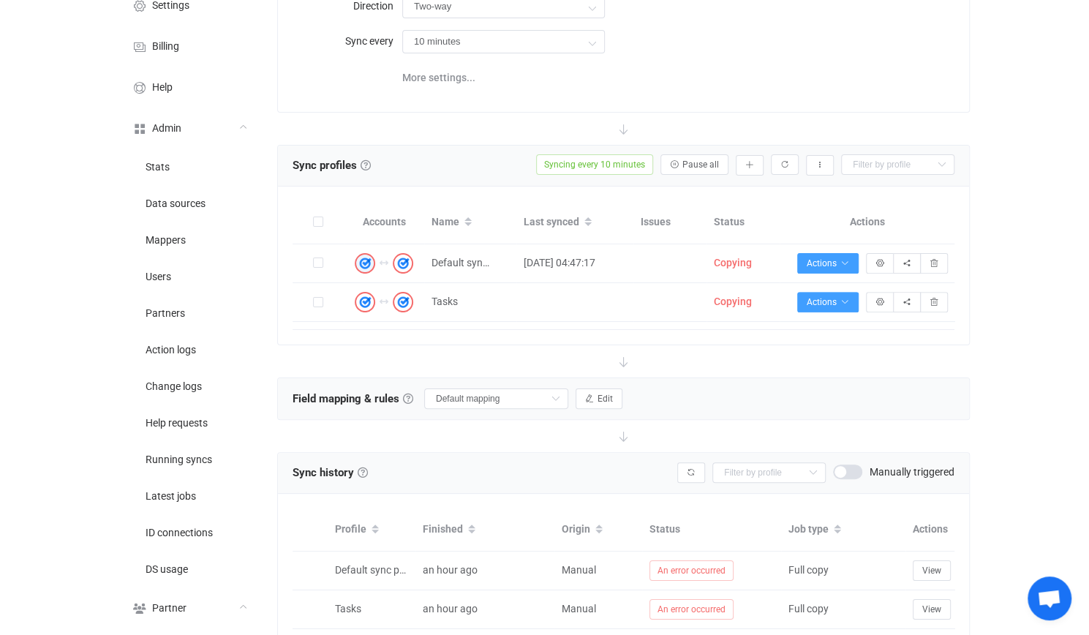
click at [301, 159] on span "Sync profiles" at bounding box center [325, 165] width 64 height 13
drag, startPoint x: 301, startPoint y: 157, endPoint x: 291, endPoint y: 128, distance: 30.8
click at [350, 149] on div "Sync profiles Sync profiles Sync profiles A sync profile represents a single pa…" at bounding box center [623, 166] width 691 height 41
copy span "Sync profiles"
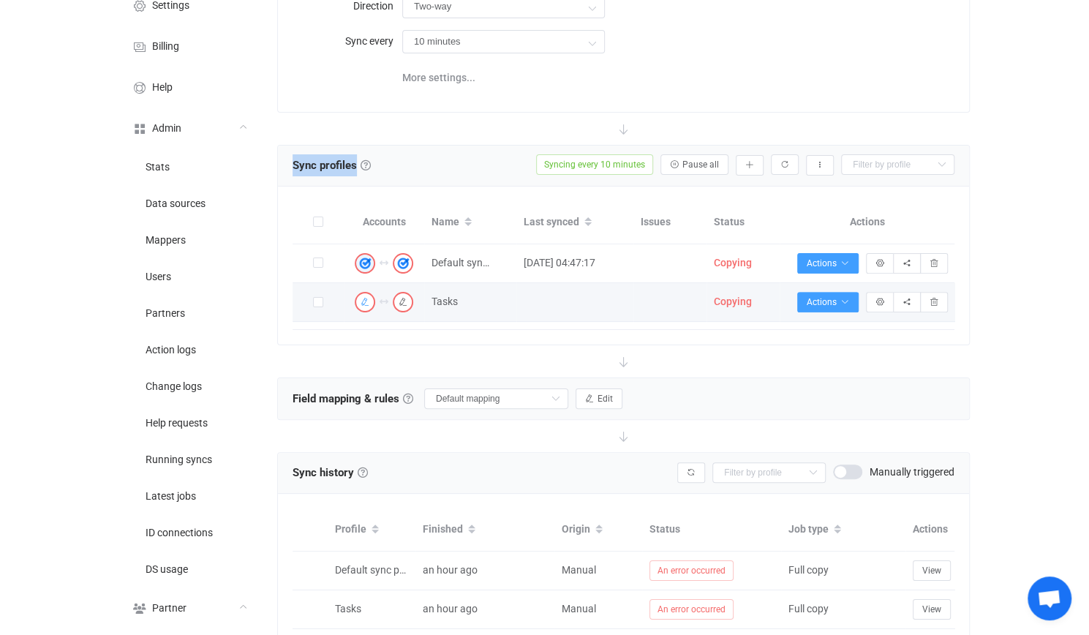
click at [367, 298] on icon "button" at bounding box center [365, 302] width 9 height 9
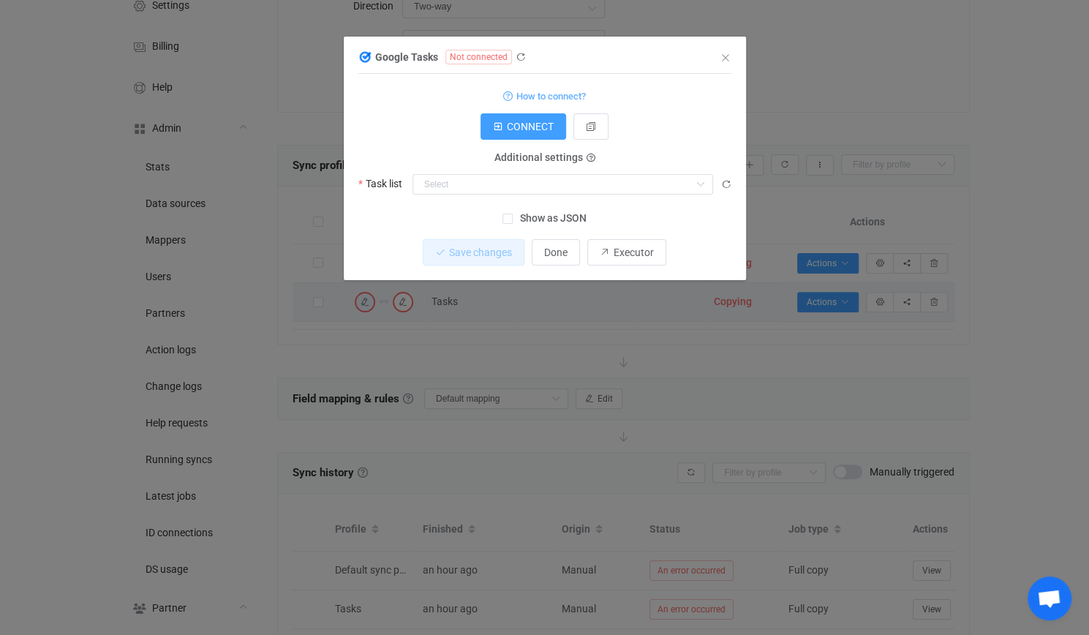
click at [212, 241] on div "Google Tasks Not connected 1 {} {} Standard output: Output saved to the file Ho…" at bounding box center [544, 317] width 1089 height 635
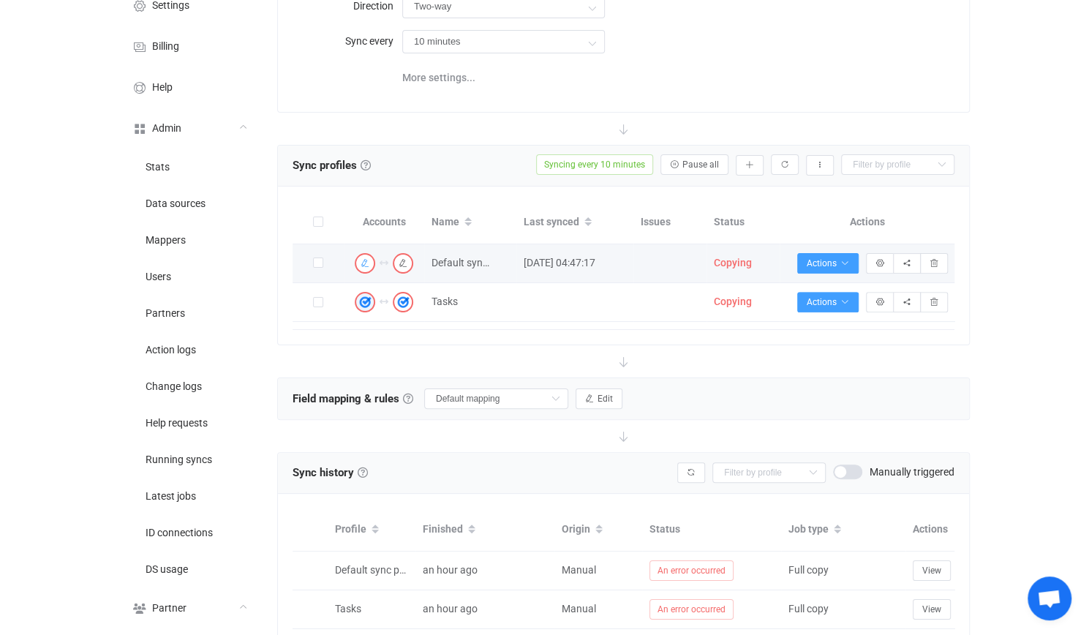
click at [370, 258] on img "button" at bounding box center [365, 263] width 13 height 13
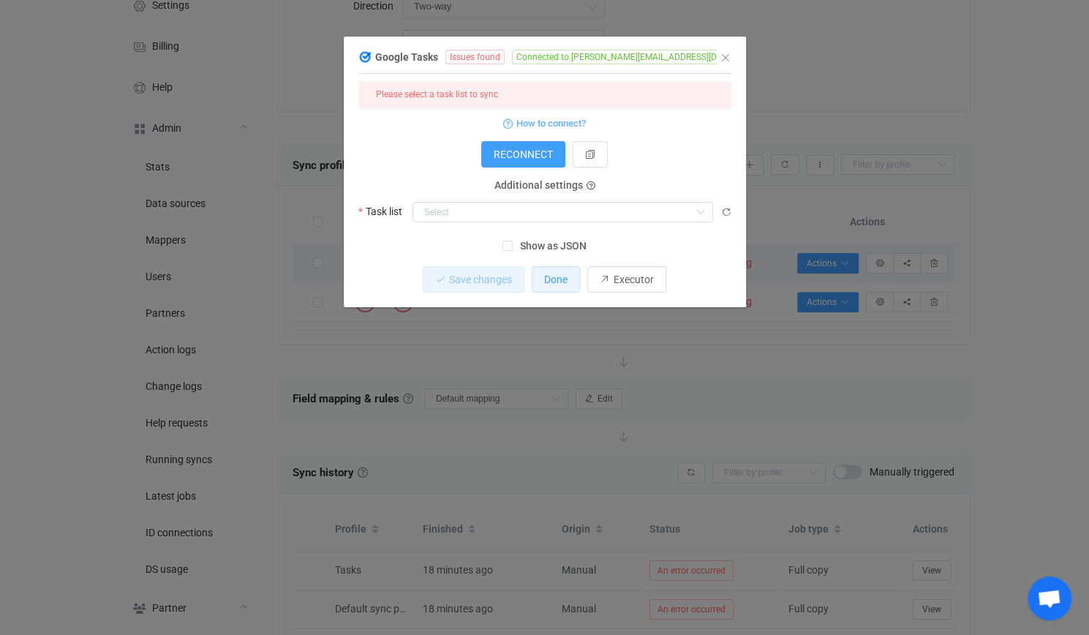
click at [544, 282] on span "Done" at bounding box center [555, 280] width 23 height 12
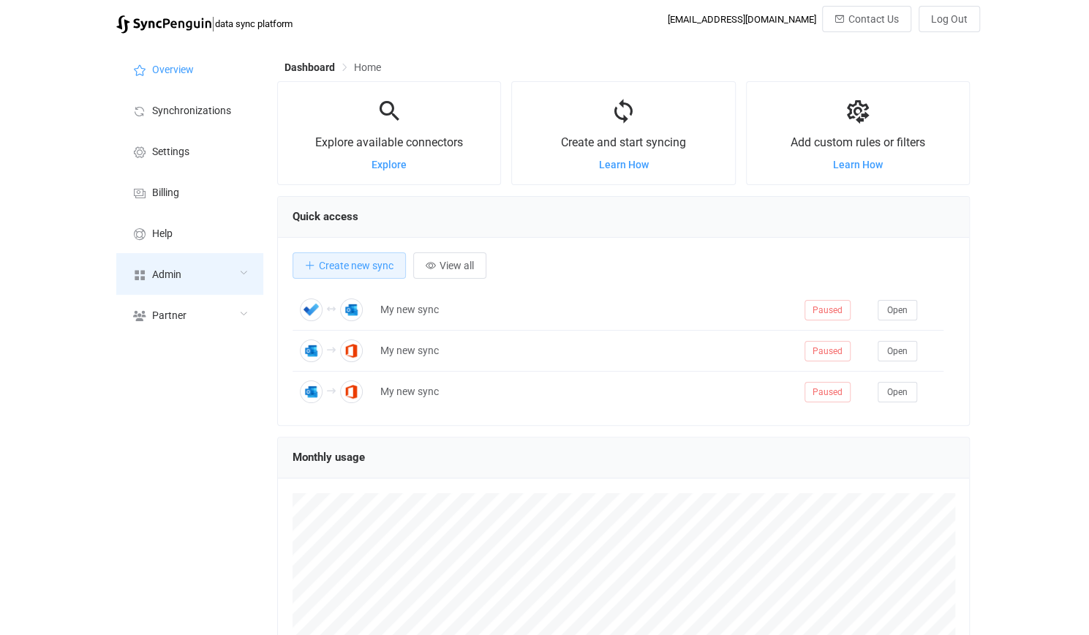
scroll to position [283, 693]
click at [217, 273] on div "Admin" at bounding box center [189, 273] width 146 height 41
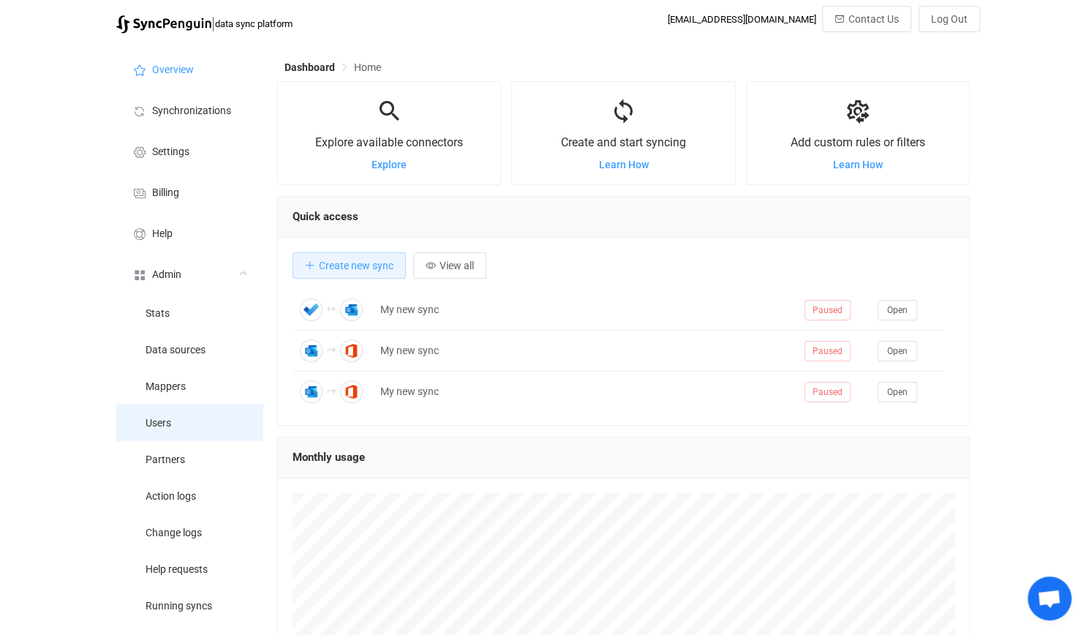
click at [194, 422] on li "Users" at bounding box center [189, 422] width 146 height 37
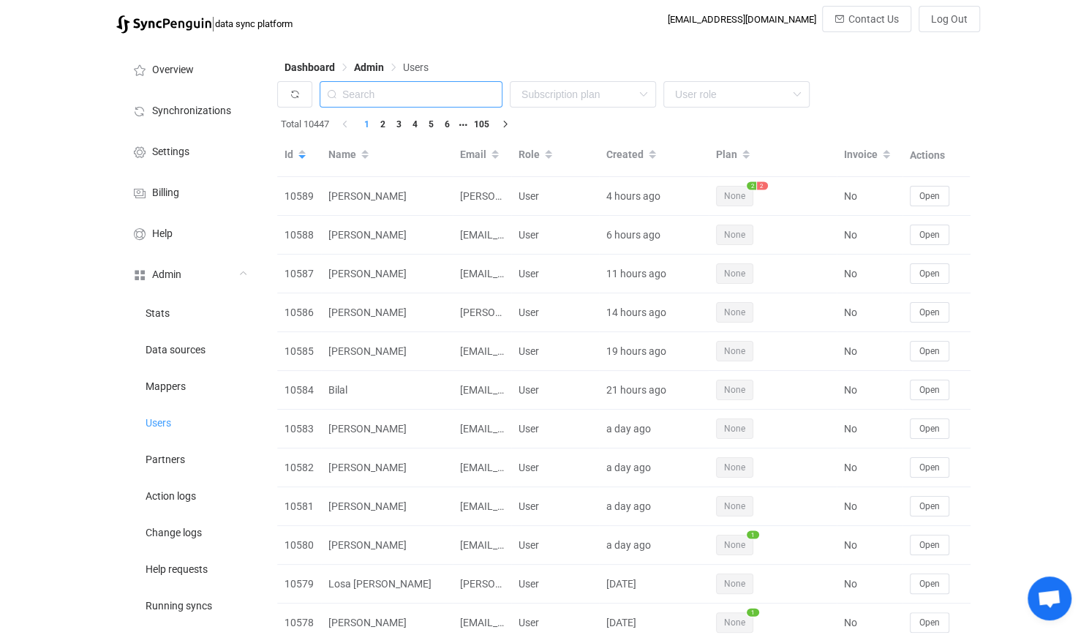
click at [389, 94] on input "text" at bounding box center [411, 94] width 183 height 26
paste input "mark@worlddataexchange.com"
type input "mark@worlddataexchange.com"
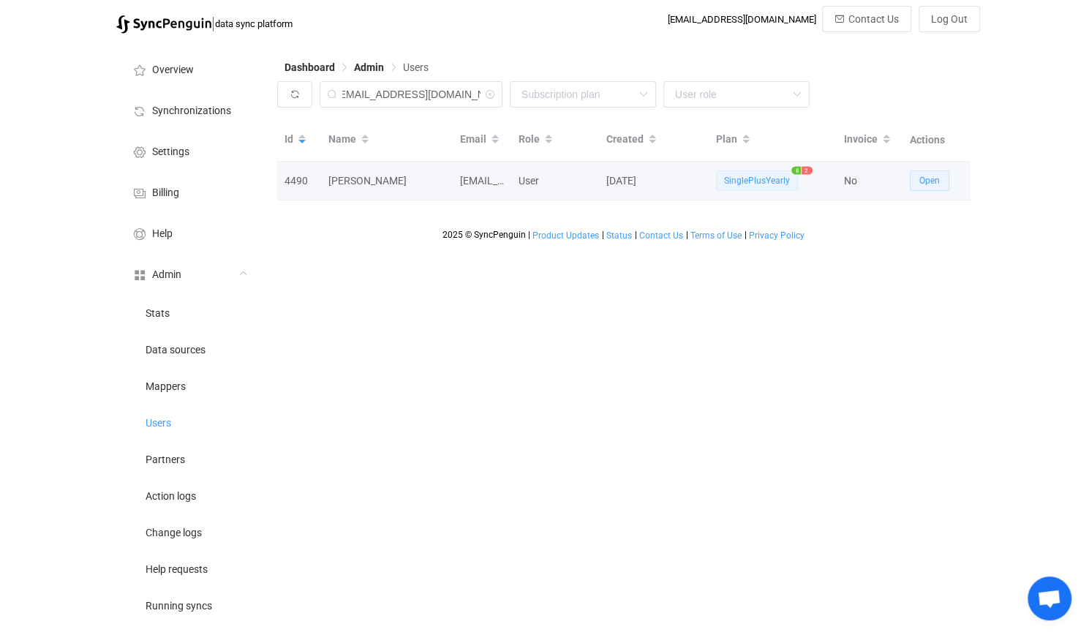
click at [947, 179] on button "Open" at bounding box center [930, 180] width 40 height 20
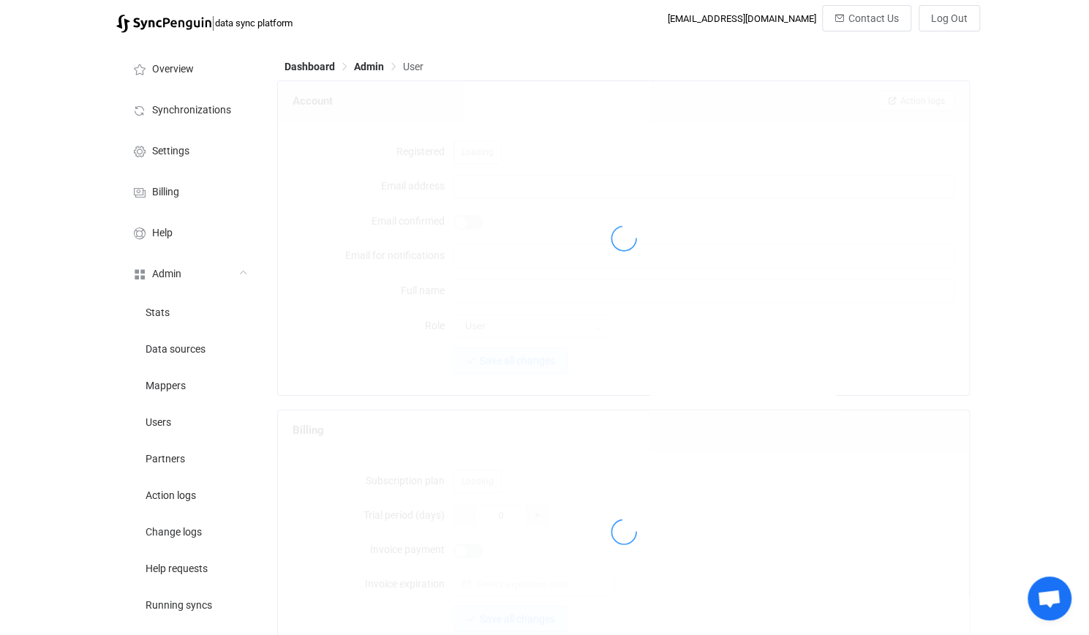
type input "mark@worlddataexchange.com"
type input "[PERSON_NAME]"
type input "14"
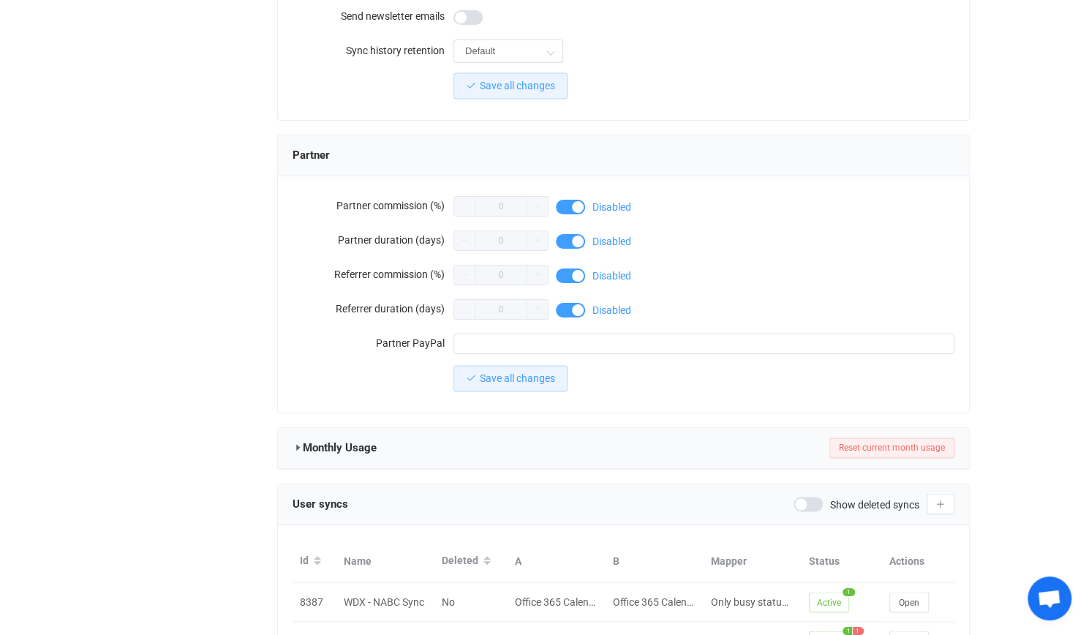
scroll to position [1446, 0]
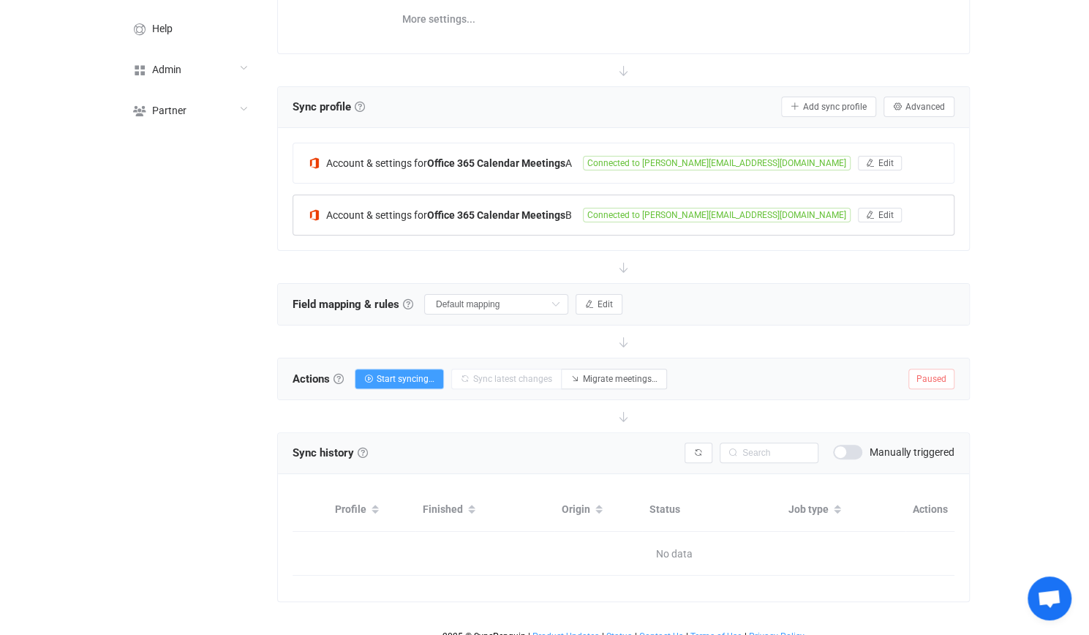
scroll to position [225, 0]
